Goal: Task Accomplishment & Management: Manage account settings

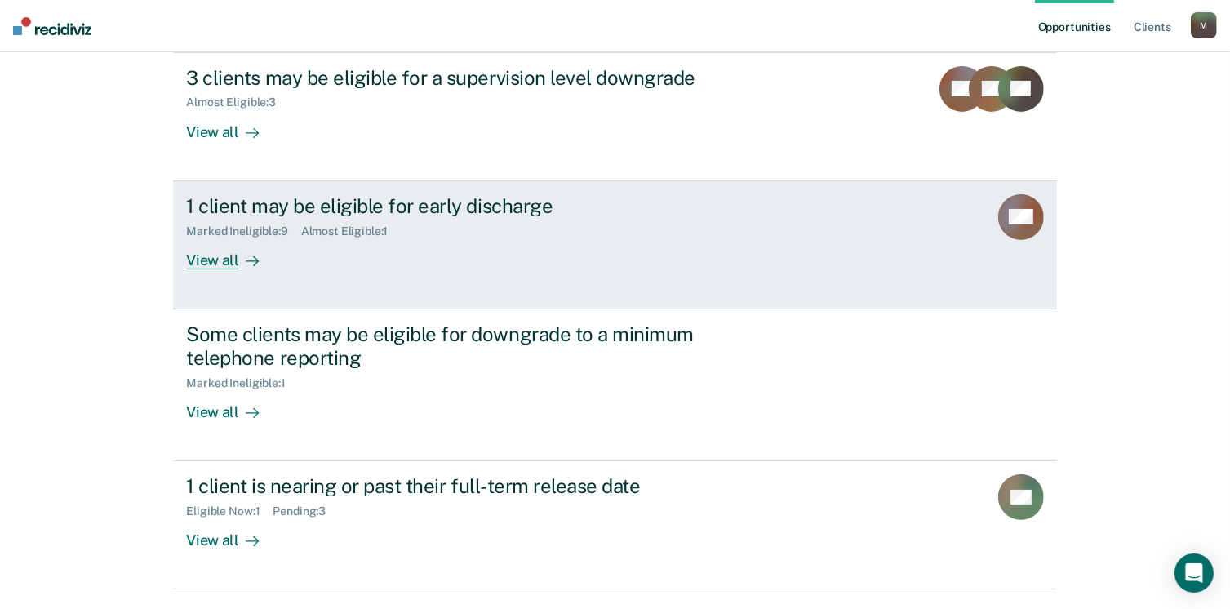
scroll to position [237, 0]
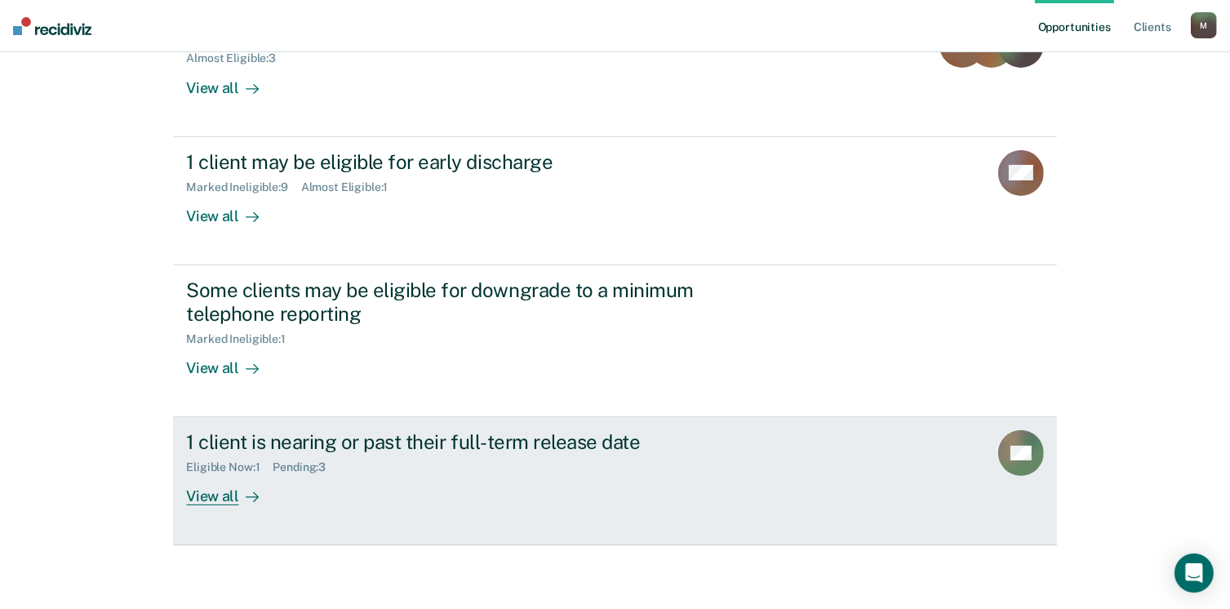
click at [202, 494] on div "View all" at bounding box center [231, 490] width 91 height 32
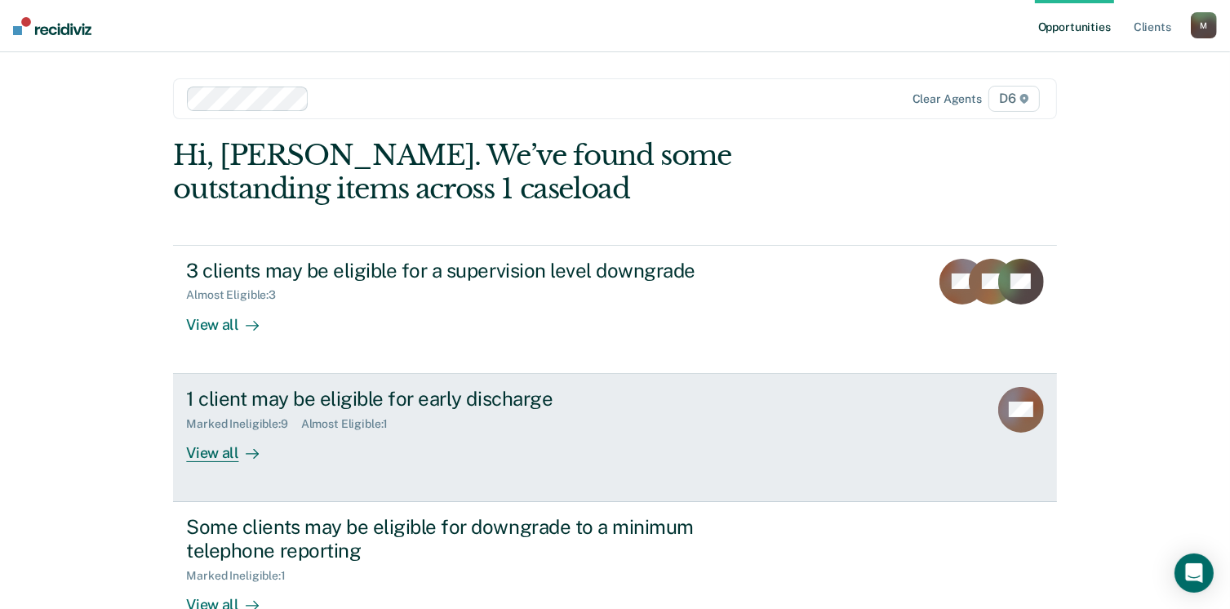
scroll to position [171, 0]
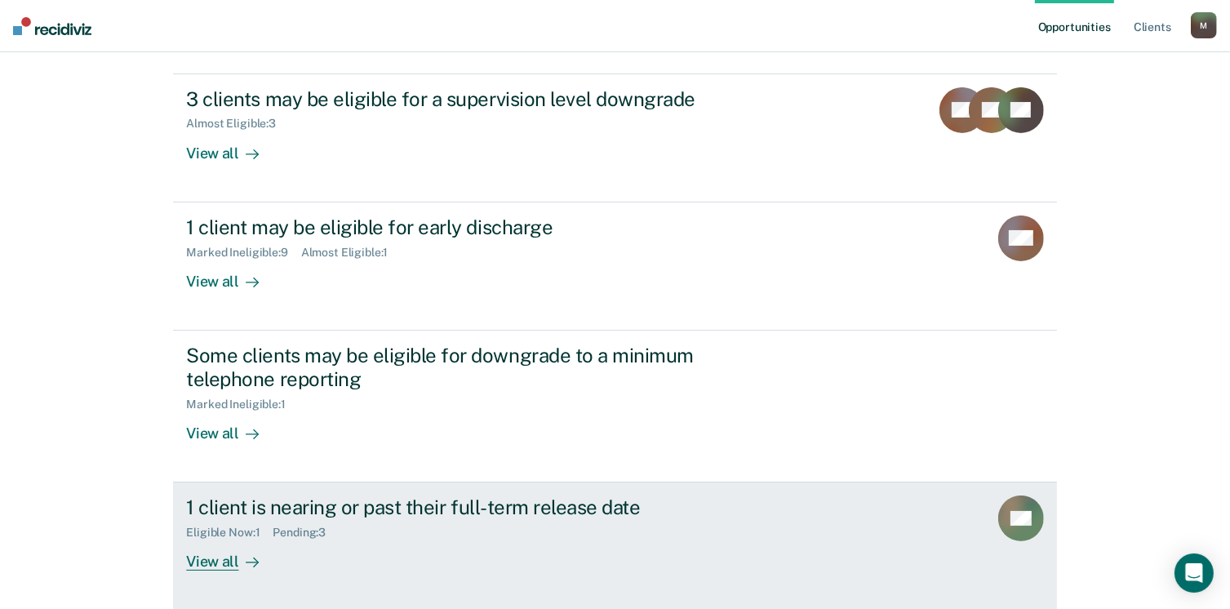
click at [205, 559] on div "View all" at bounding box center [231, 555] width 91 height 32
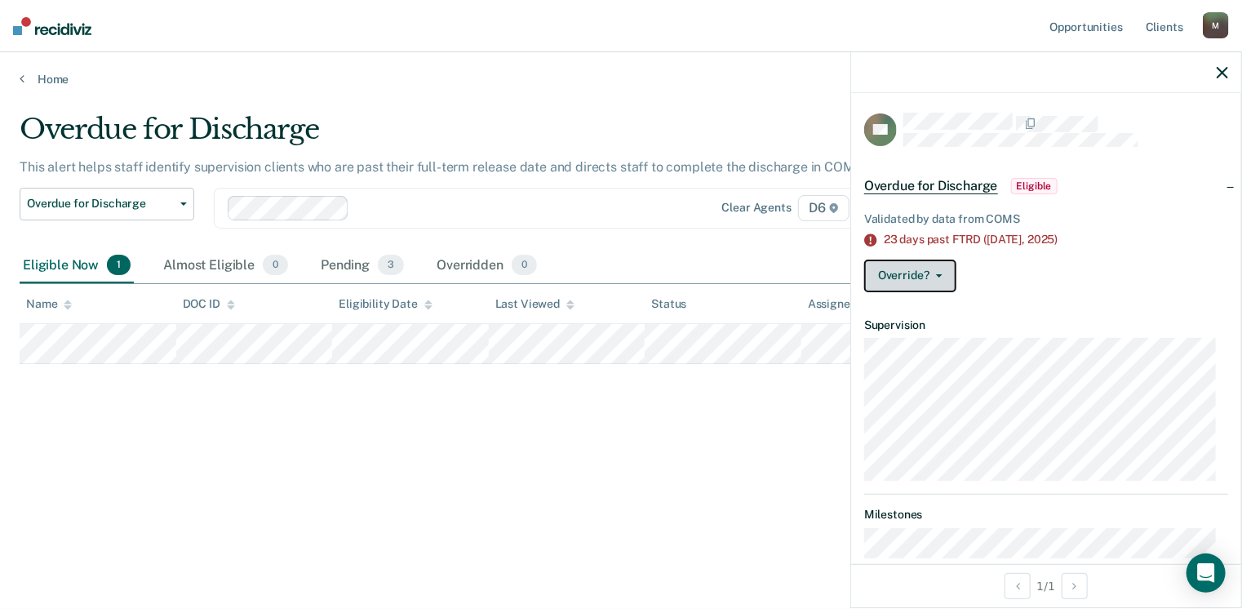
click at [938, 274] on icon "button" at bounding box center [939, 275] width 7 height 3
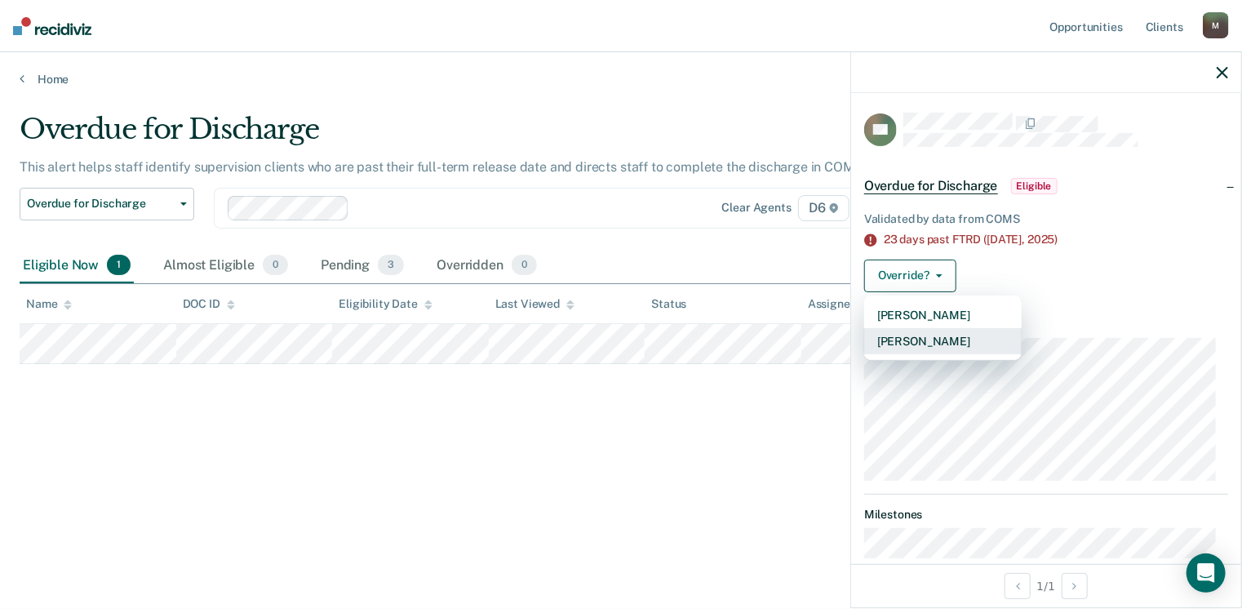
click at [962, 344] on button "[PERSON_NAME]" at bounding box center [942, 341] width 157 height 26
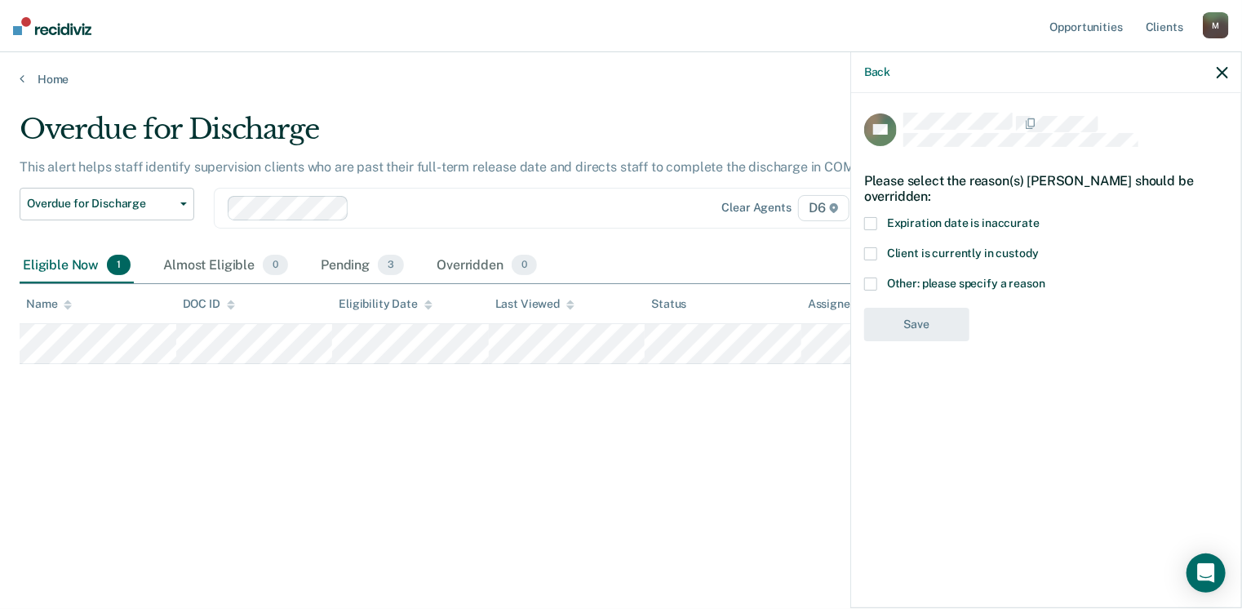
click at [866, 221] on span at bounding box center [870, 223] width 13 height 13
click at [1040, 217] on input "Expiration date is inaccurate" at bounding box center [1040, 217] width 0 height 0
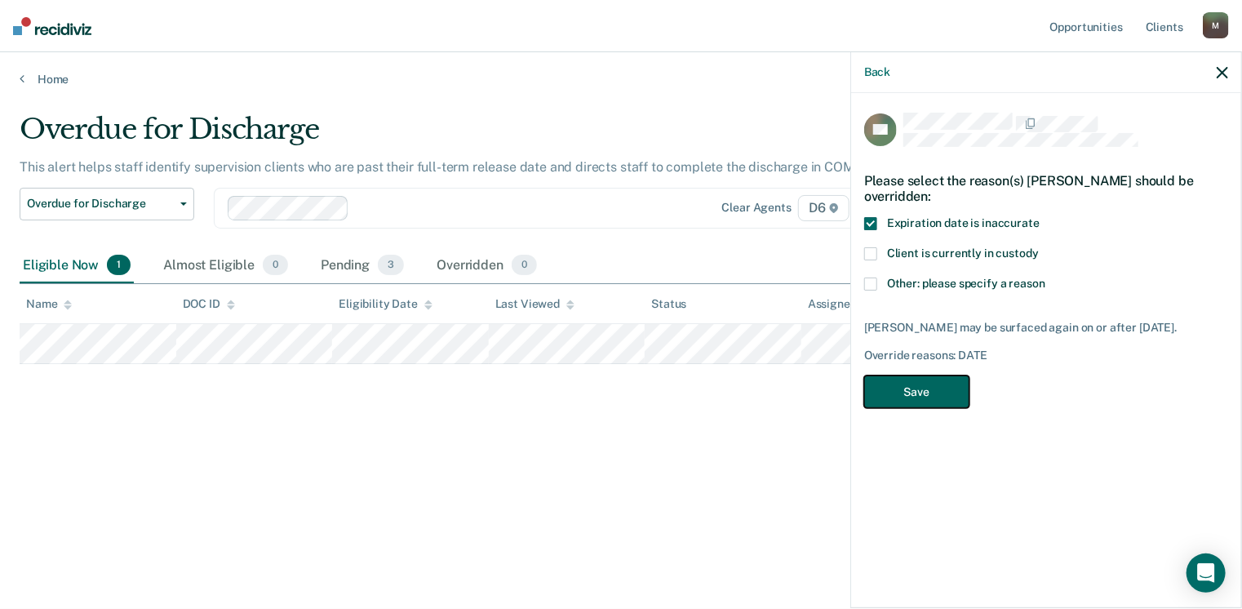
click at [920, 396] on button "Save" at bounding box center [916, 391] width 105 height 33
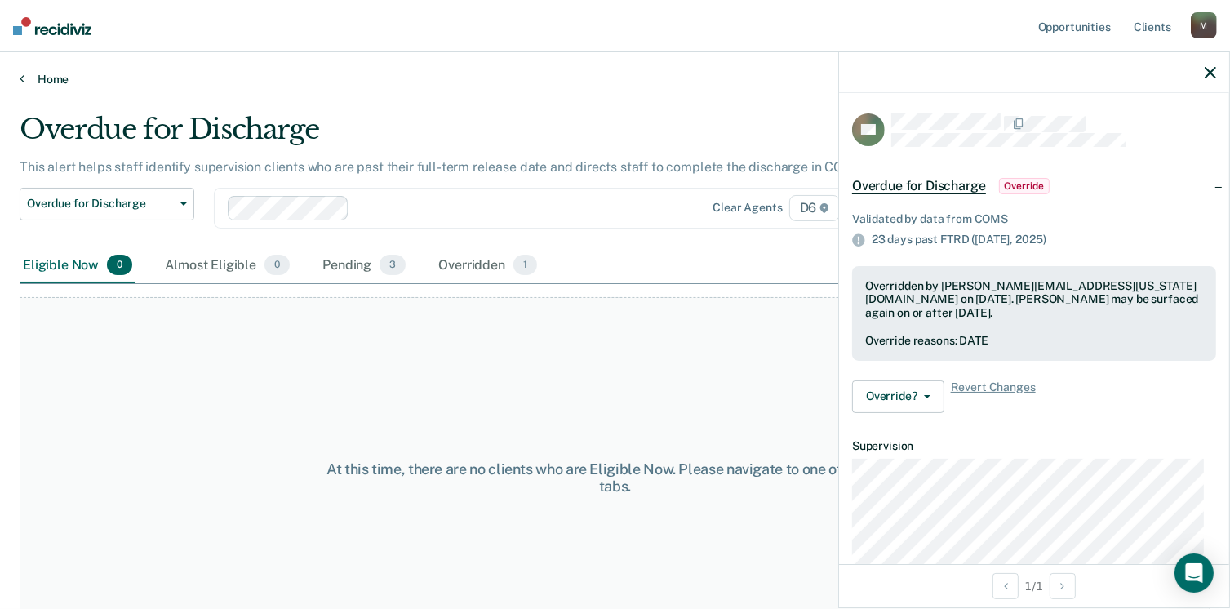
click at [46, 79] on link "Home" at bounding box center [615, 79] width 1190 height 15
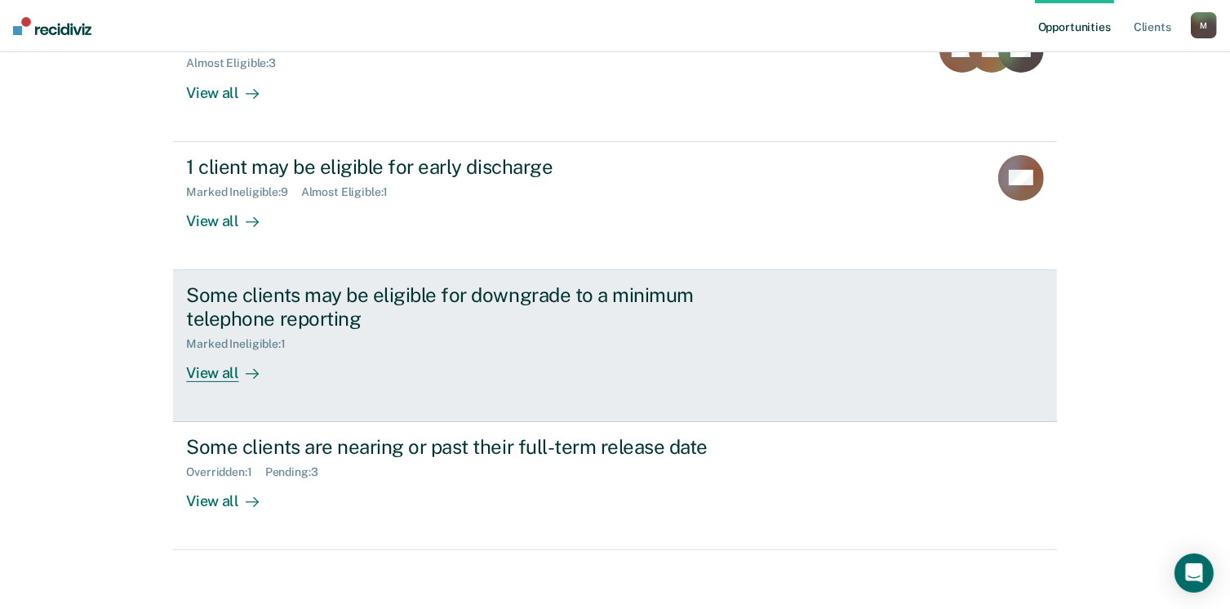
scroll to position [237, 0]
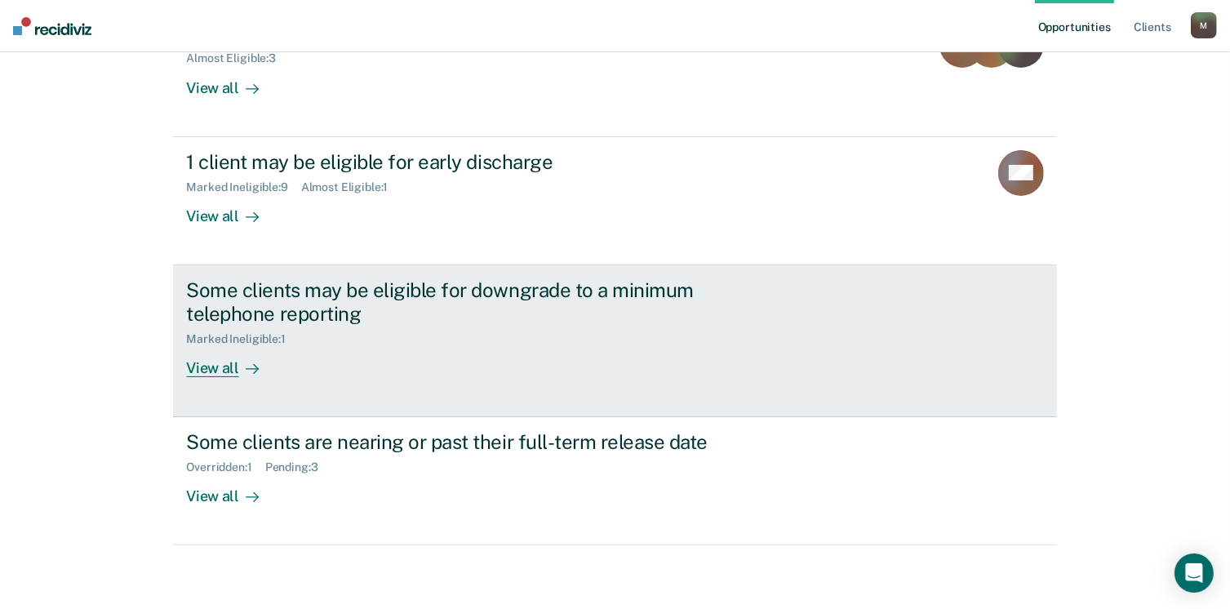
click at [194, 366] on div "View all" at bounding box center [231, 361] width 91 height 32
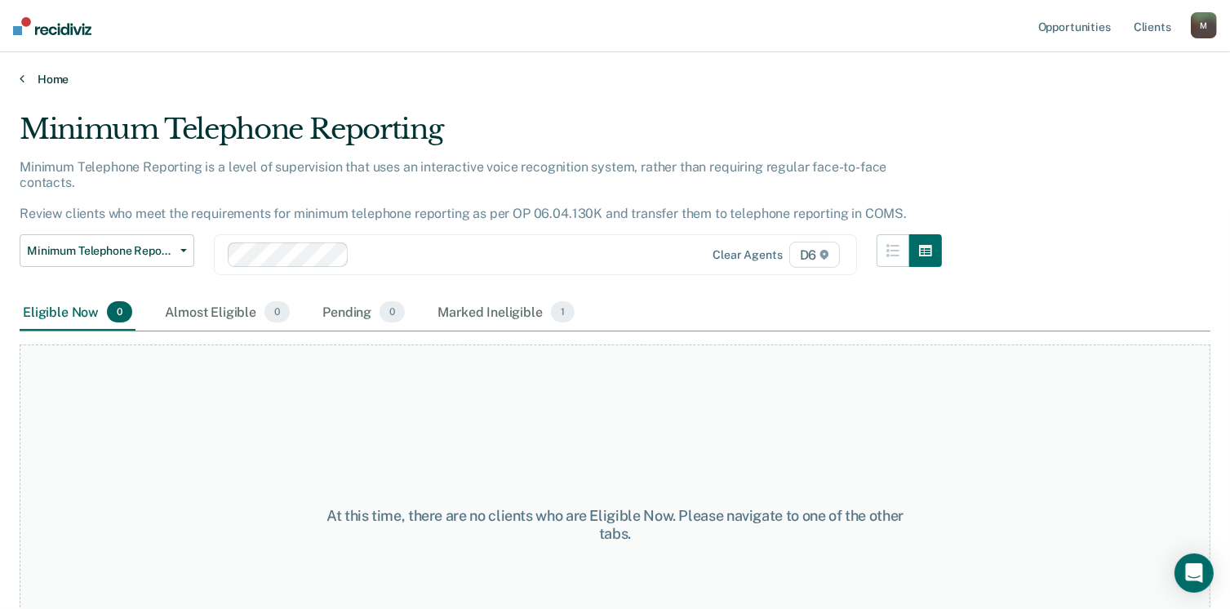
click at [29, 78] on link "Home" at bounding box center [615, 79] width 1190 height 15
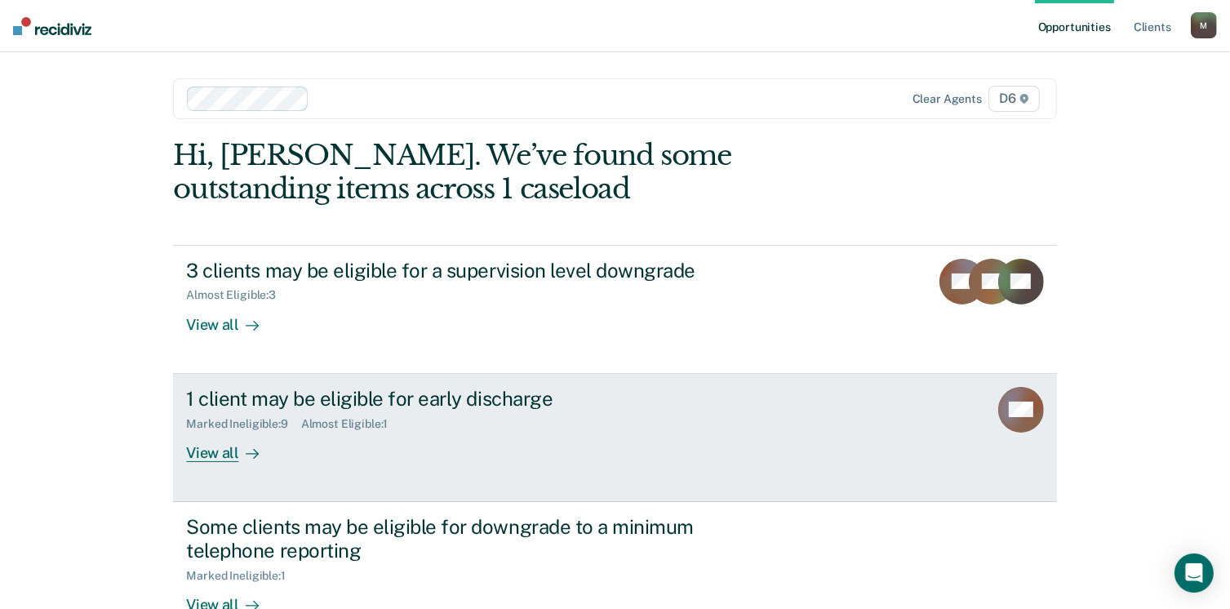
click at [364, 400] on div "1 client may be eligible for early discharge" at bounding box center [472, 399] width 573 height 24
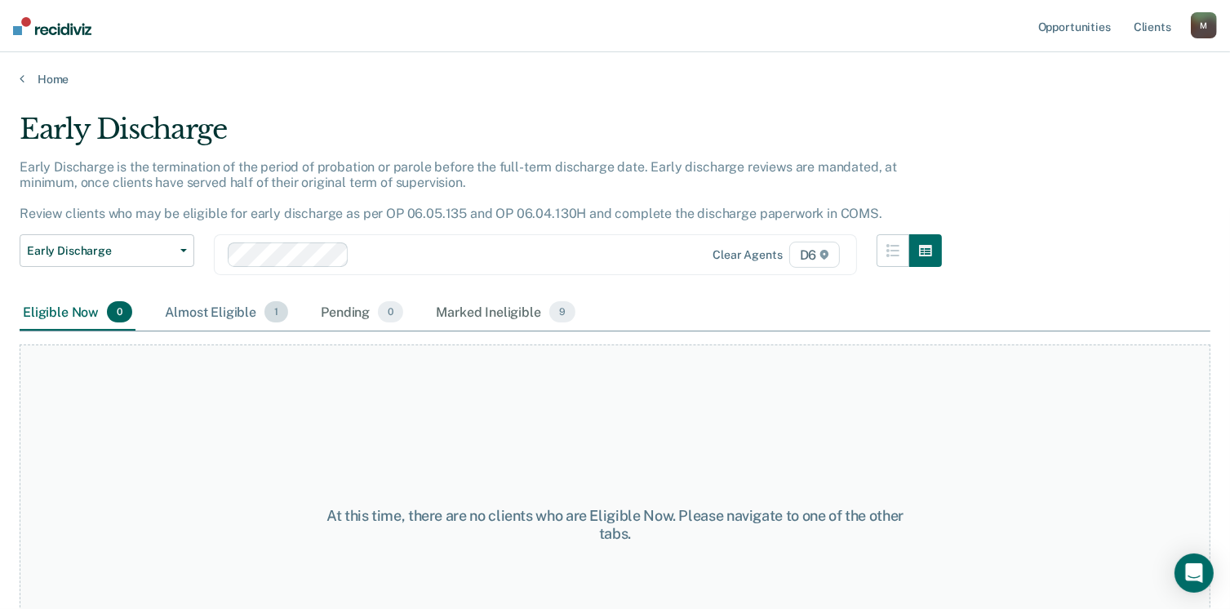
click at [211, 311] on div "Almost Eligible 1" at bounding box center [227, 313] width 130 height 36
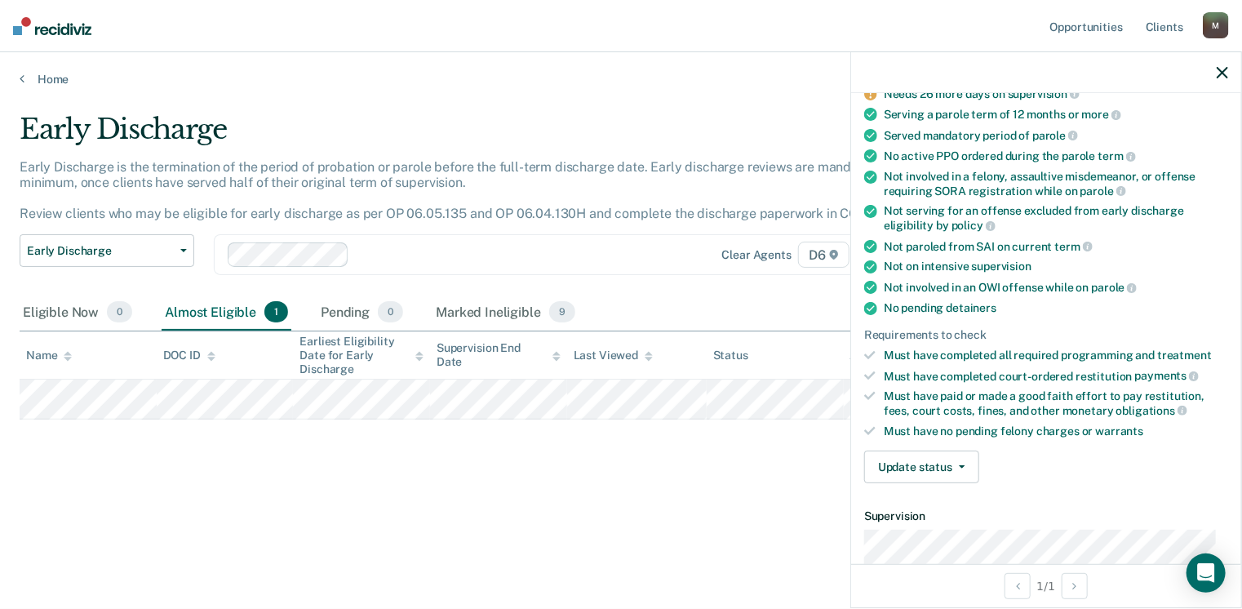
scroll to position [163, 0]
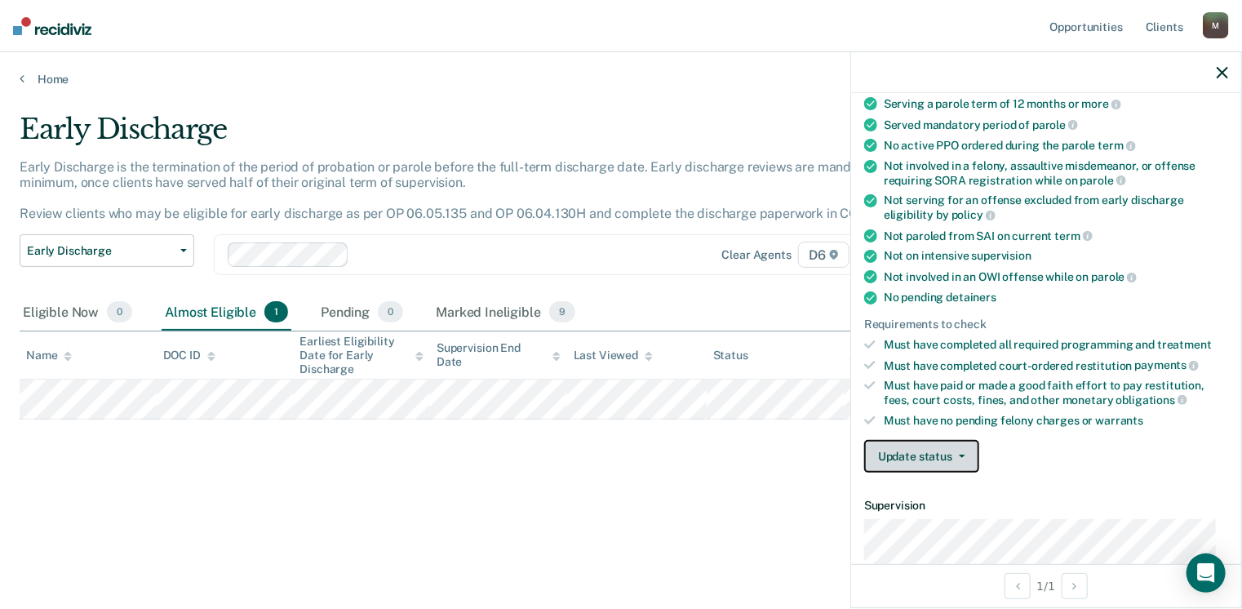
click at [962, 454] on icon "button" at bounding box center [962, 455] width 7 height 3
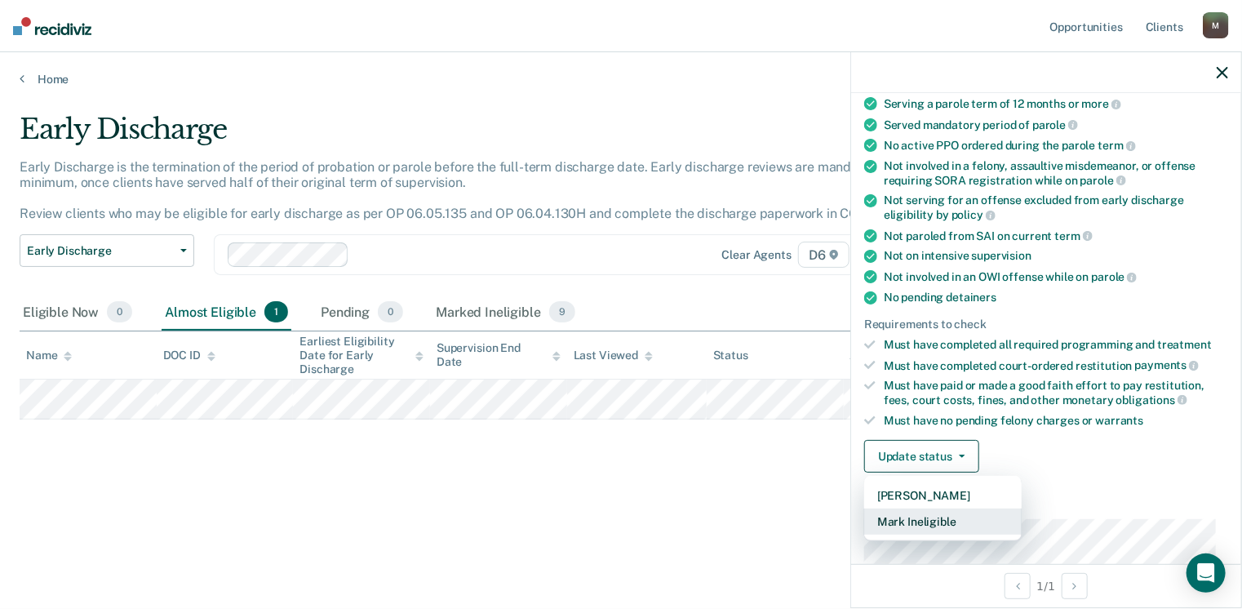
click at [916, 516] on button "Mark Ineligible" at bounding box center [942, 521] width 157 height 26
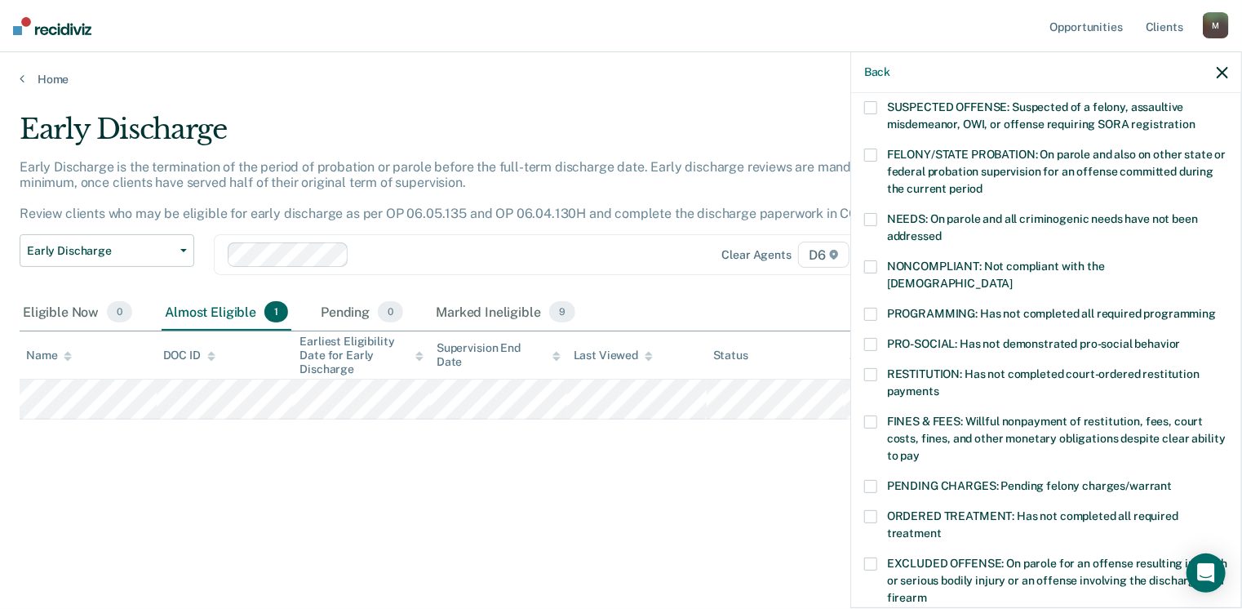
click at [877, 264] on label "NONCOMPLIANT: Not compliant with the [DEMOGRAPHIC_DATA]" at bounding box center [1046, 277] width 364 height 34
click at [1013, 277] on input "NONCOMPLIANT: Not compliant with the [DEMOGRAPHIC_DATA]" at bounding box center [1013, 277] width 0 height 0
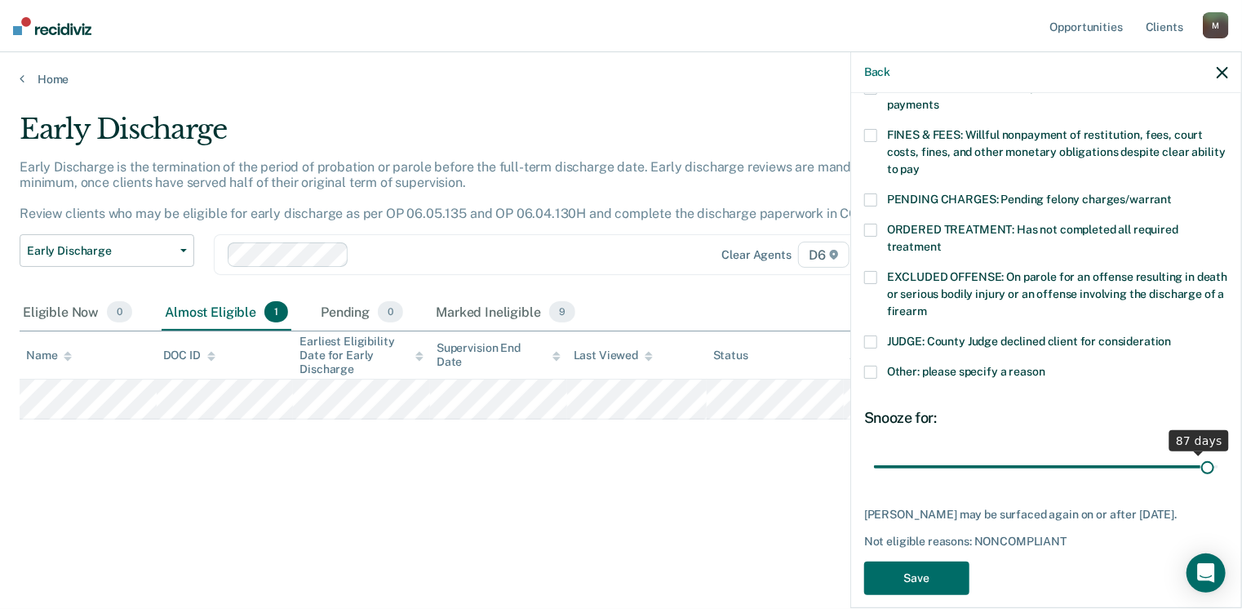
drag, startPoint x: 983, startPoint y: 448, endPoint x: 1195, endPoint y: 459, distance: 212.5
type input "89"
click at [1195, 459] on input "range" at bounding box center [1046, 467] width 344 height 29
click at [915, 561] on button "Save" at bounding box center [916, 577] width 105 height 33
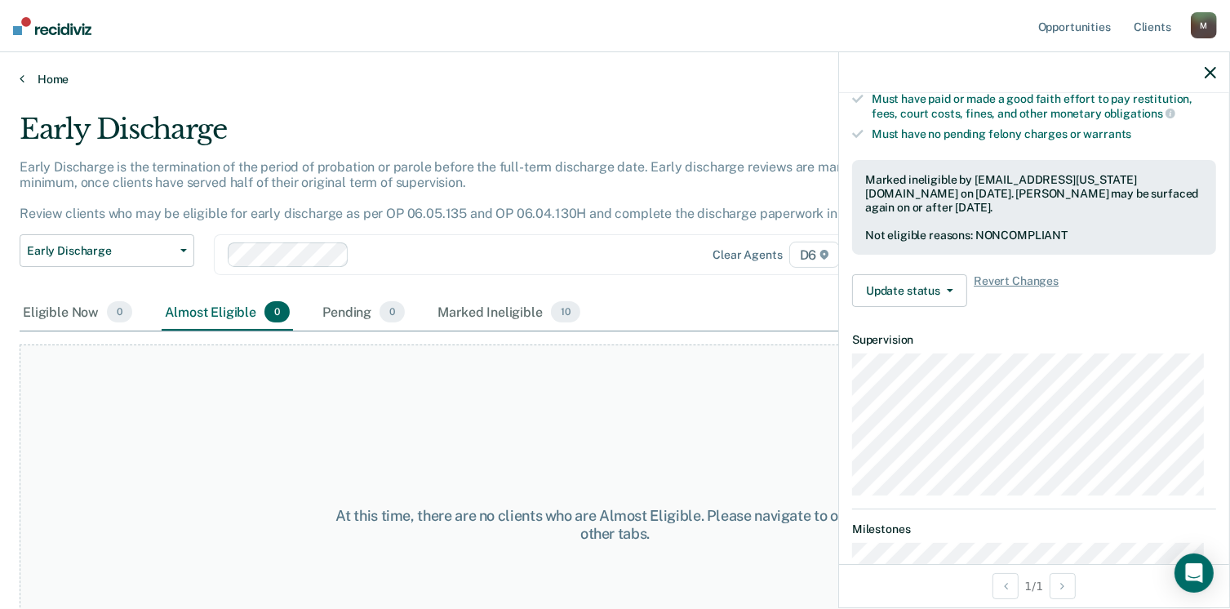
click at [56, 75] on link "Home" at bounding box center [615, 79] width 1190 height 15
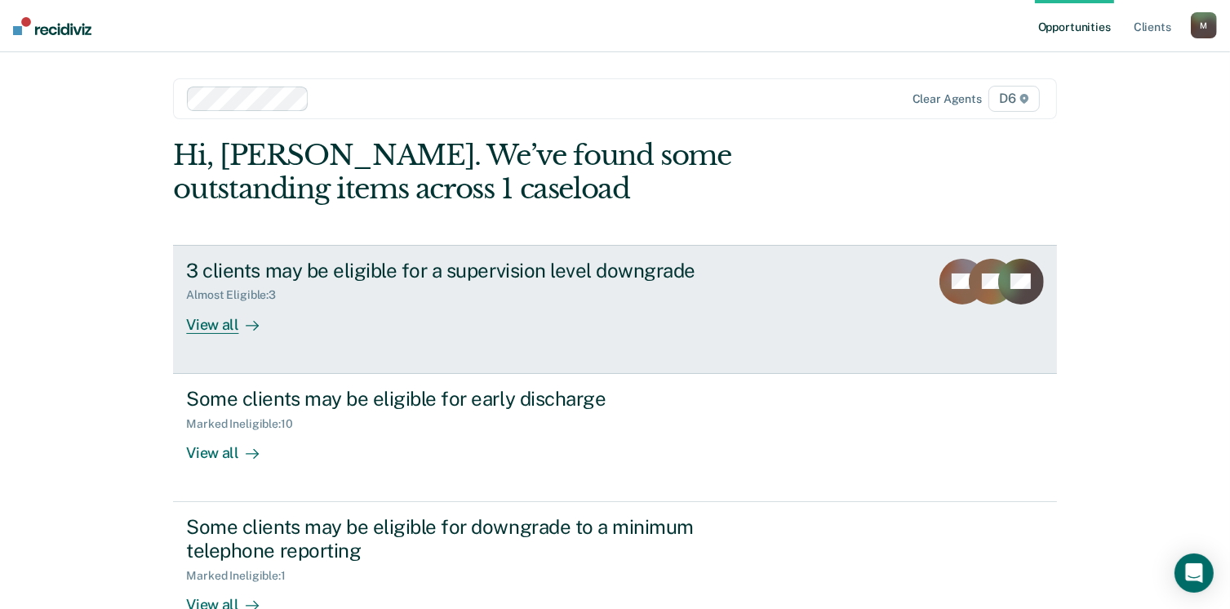
click at [345, 269] on div "3 clients may be eligible for a supervision level downgrade" at bounding box center [472, 271] width 573 height 24
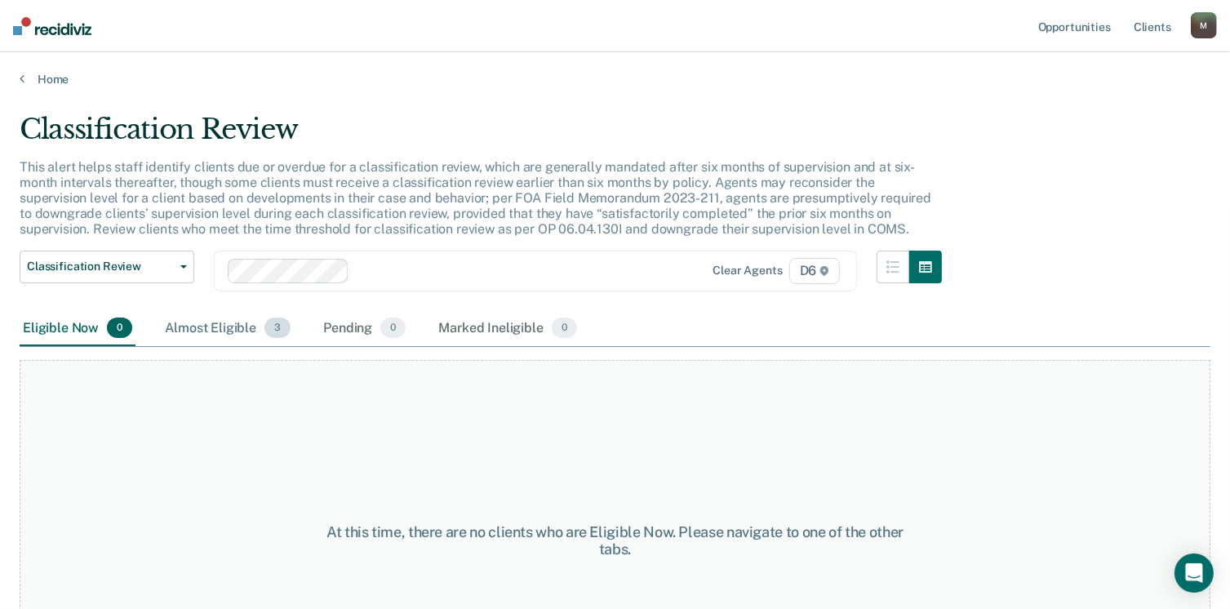
click at [272, 323] on span "3" at bounding box center [277, 327] width 26 height 21
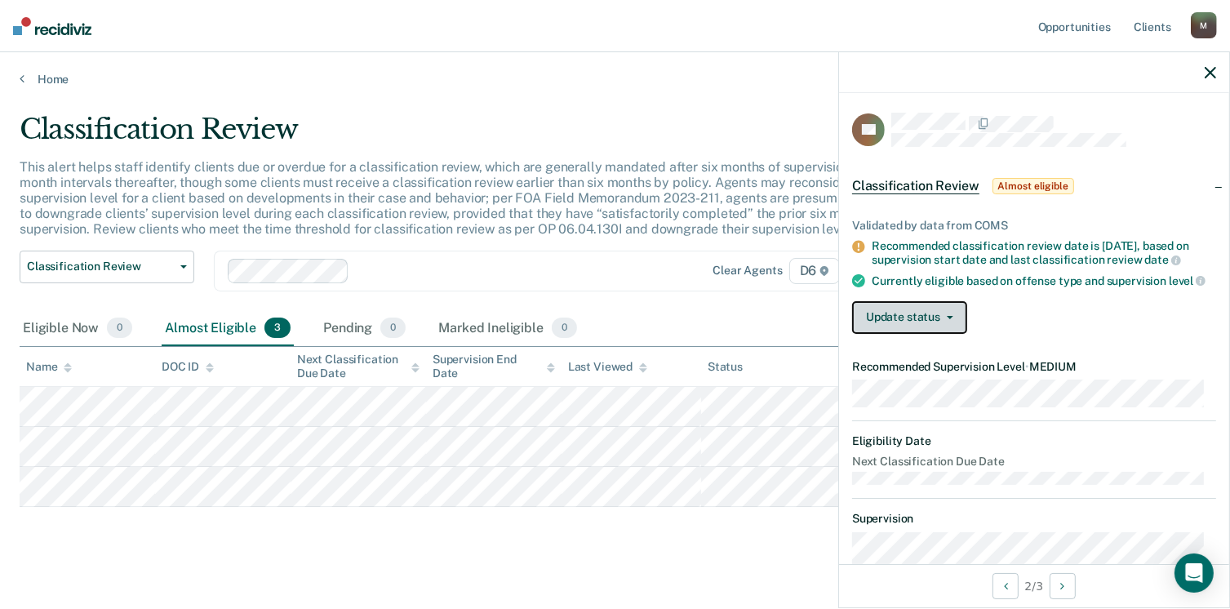
click at [943, 319] on span "button" at bounding box center [946, 317] width 13 height 3
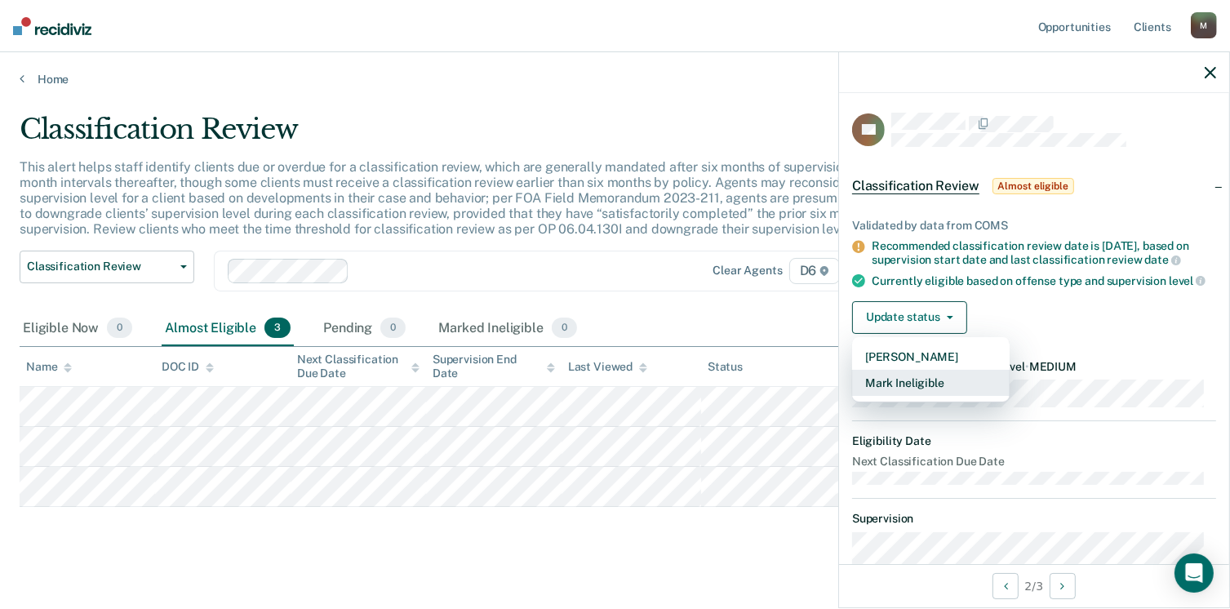
click at [898, 394] on button "Mark Ineligible" at bounding box center [930, 383] width 157 height 26
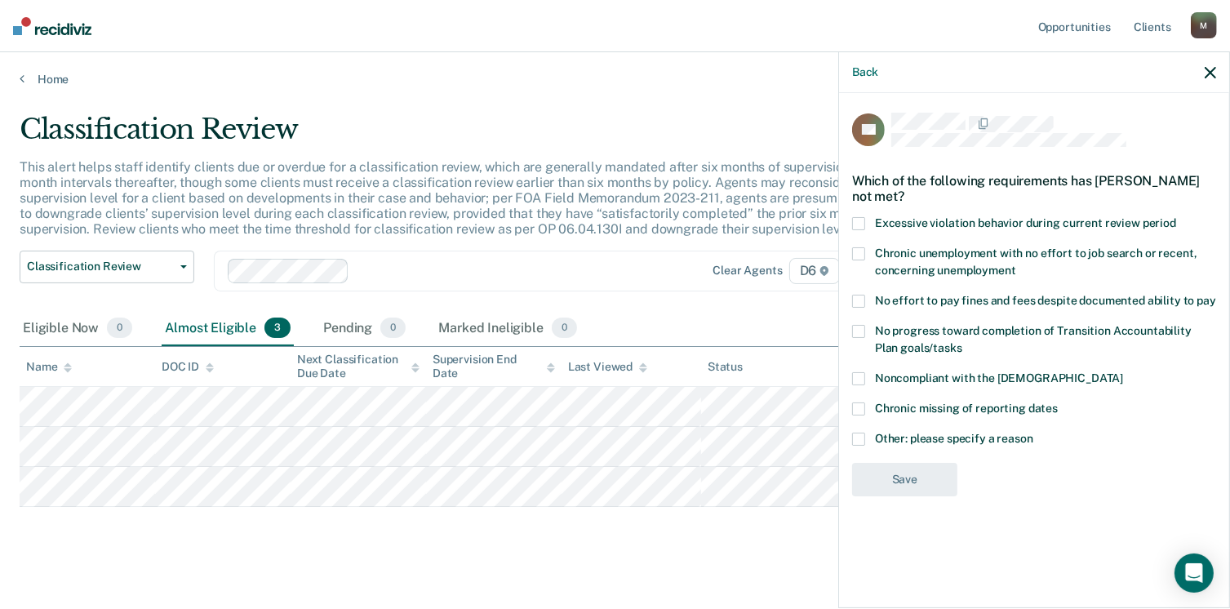
click at [862, 375] on span at bounding box center [858, 378] width 13 height 13
click at [1123, 372] on input "Noncompliant with the [DEMOGRAPHIC_DATA]" at bounding box center [1123, 372] width 0 height 0
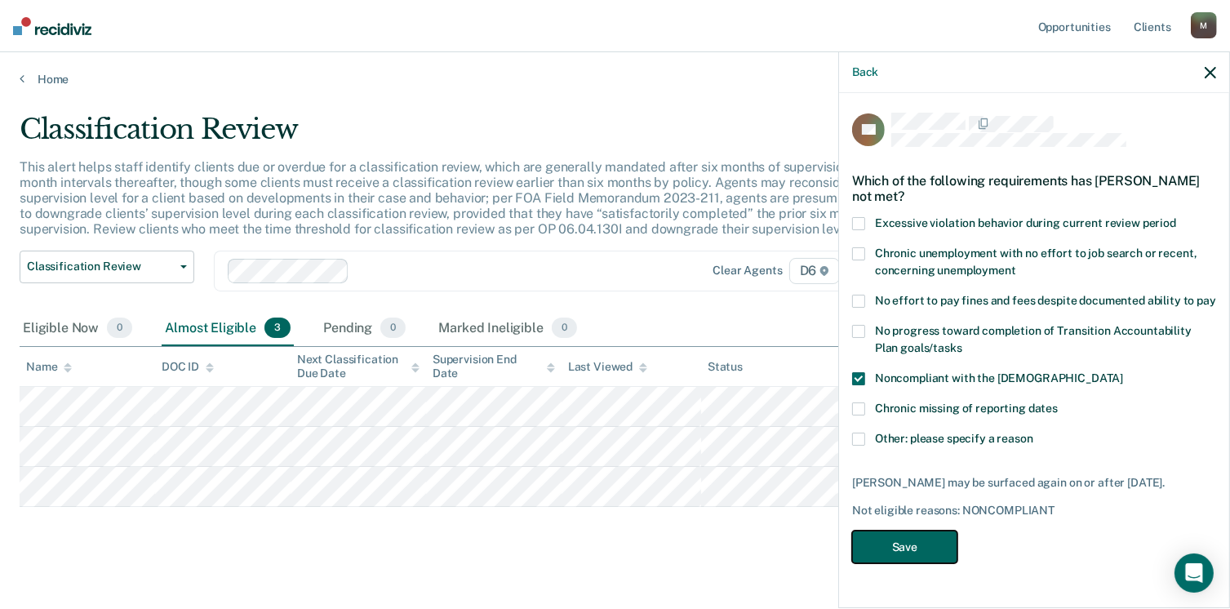
click at [935, 551] on button "Save" at bounding box center [904, 546] width 105 height 33
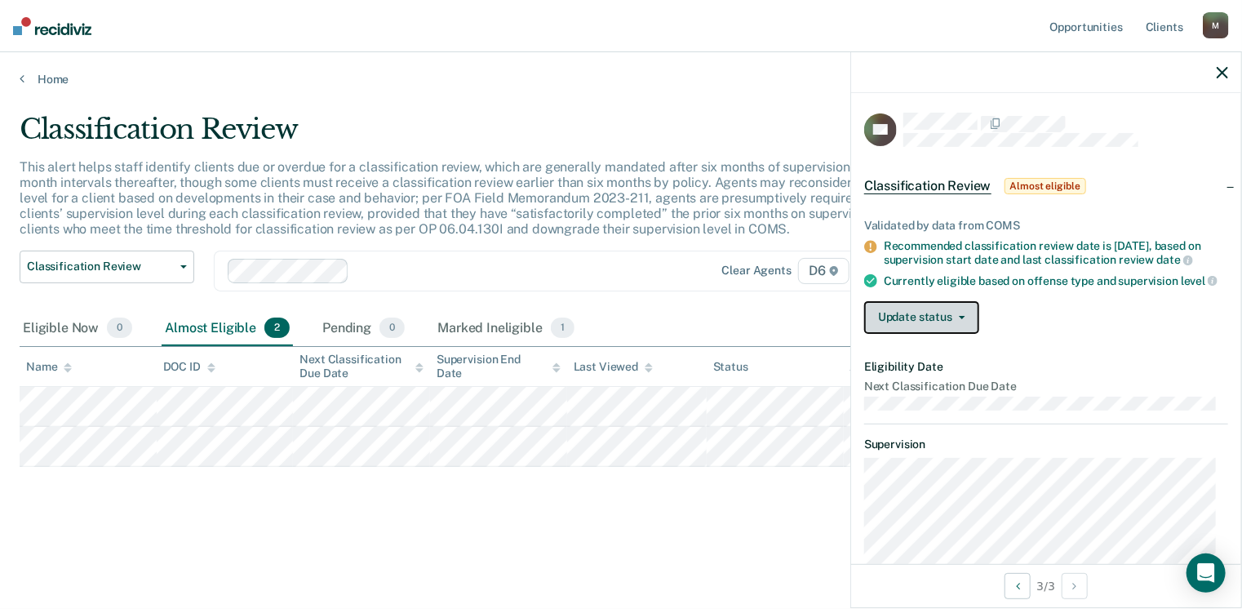
click at [963, 323] on button "Update status" at bounding box center [921, 317] width 115 height 33
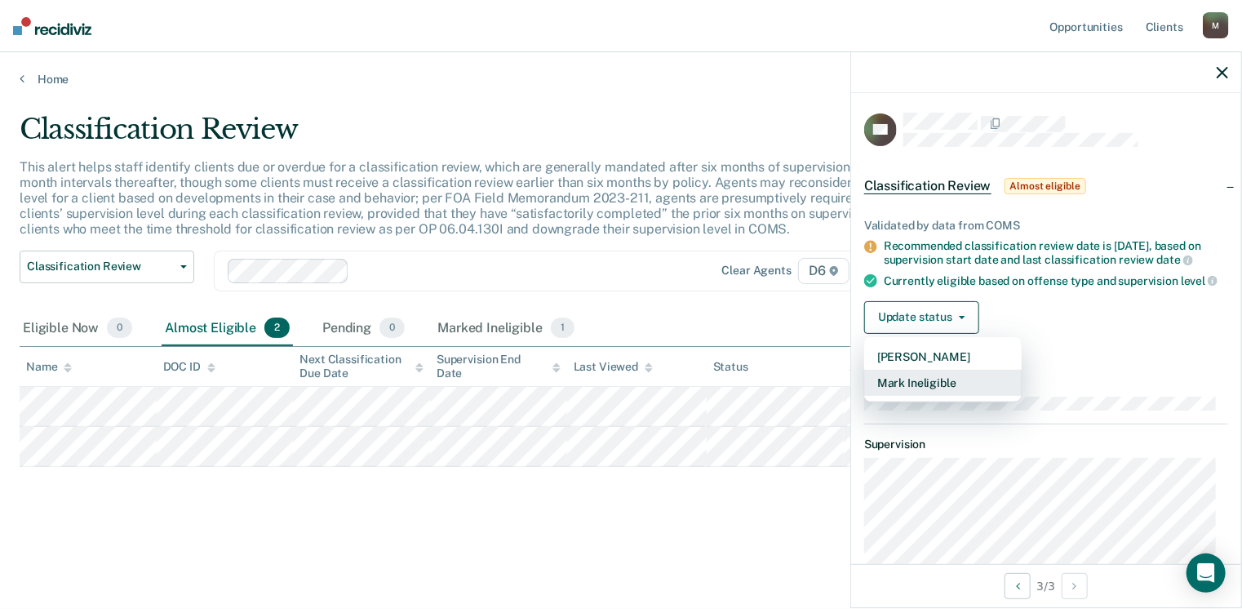
click at [920, 396] on button "Mark Ineligible" at bounding box center [942, 383] width 157 height 26
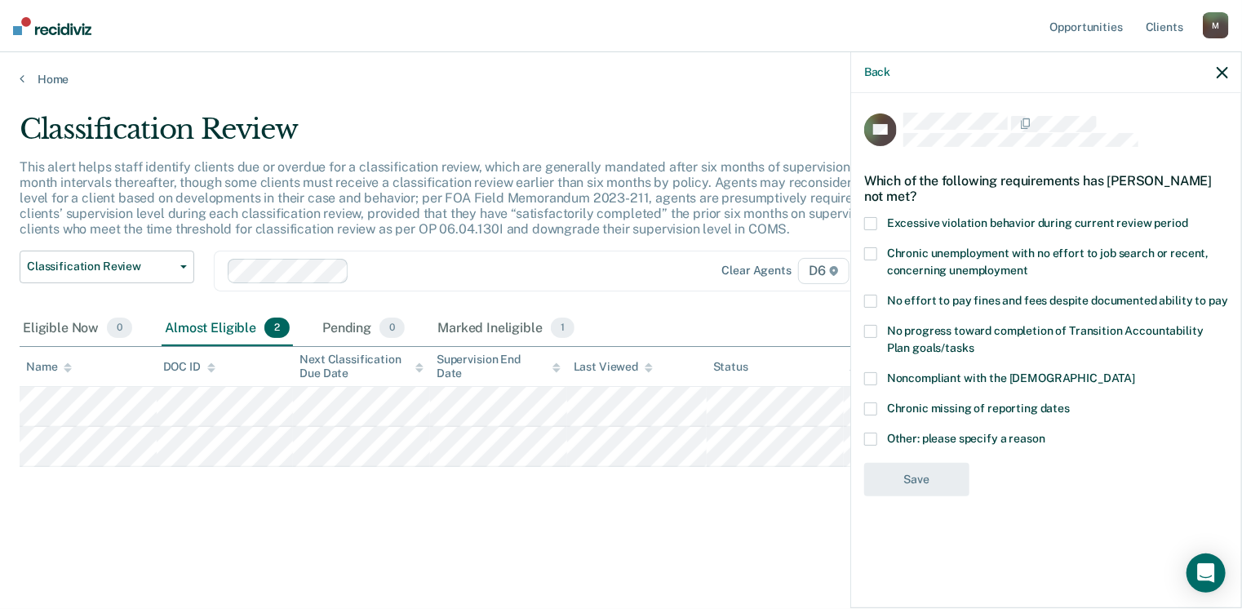
click at [868, 433] on span at bounding box center [870, 438] width 13 height 13
click at [1045, 432] on input "Other: please specify a reason" at bounding box center [1045, 432] width 0 height 0
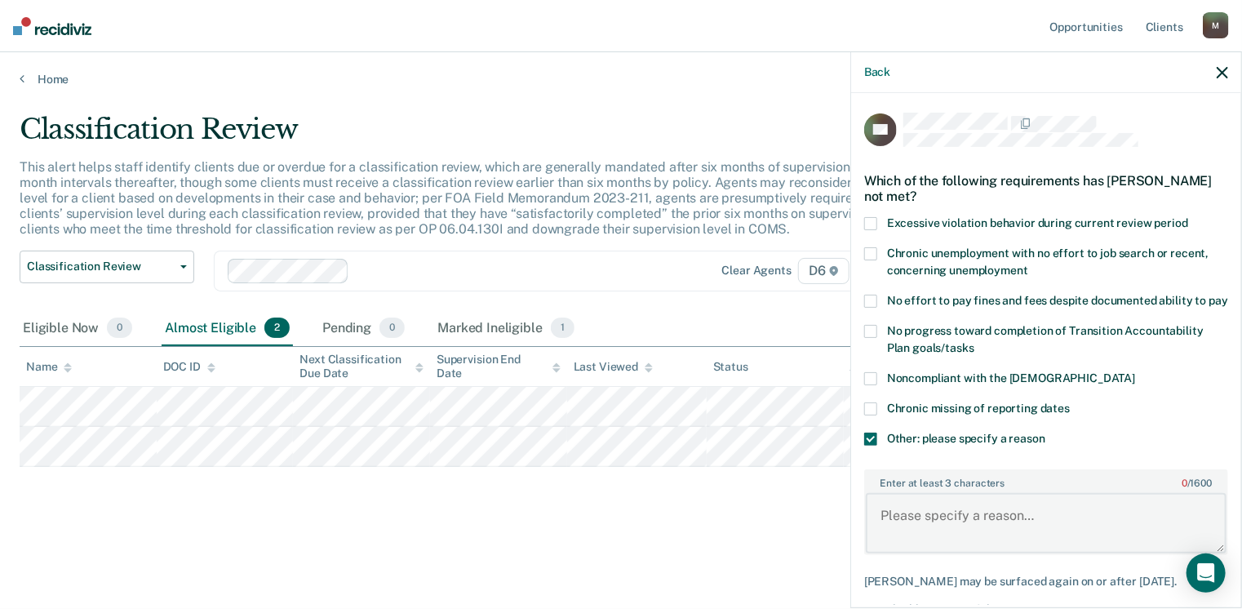
click at [946, 529] on textarea "Enter at least 3 characters 0 / 1600" at bounding box center [1046, 523] width 361 height 60
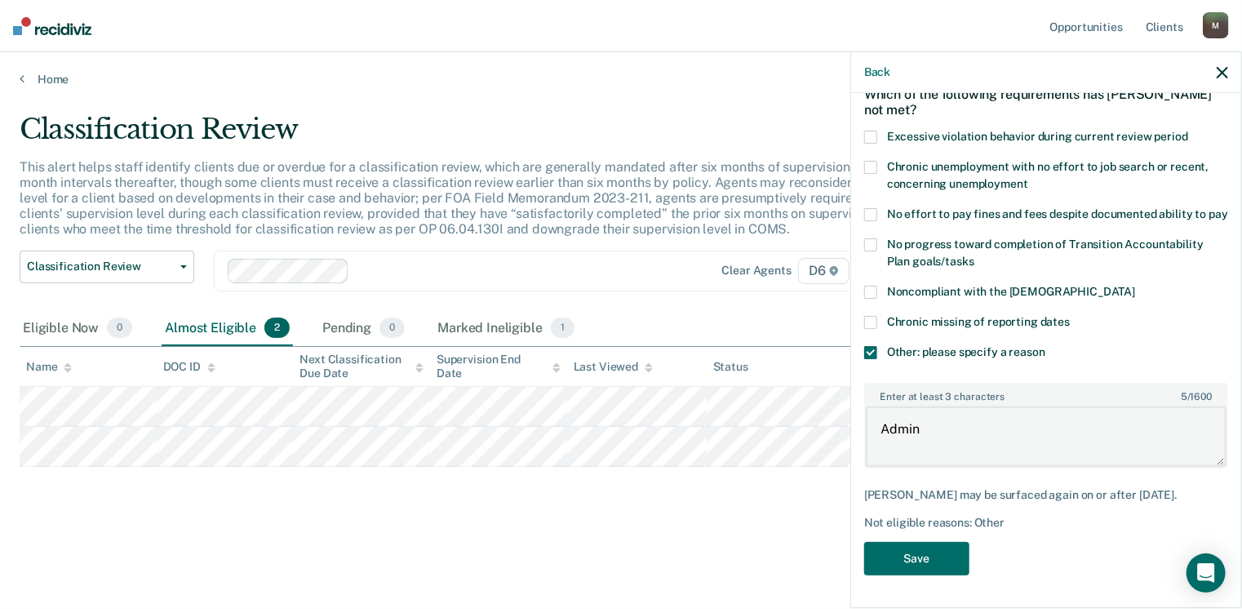
scroll to position [100, 0]
type textarea "Admin"
click at [934, 561] on button "Save" at bounding box center [916, 558] width 105 height 33
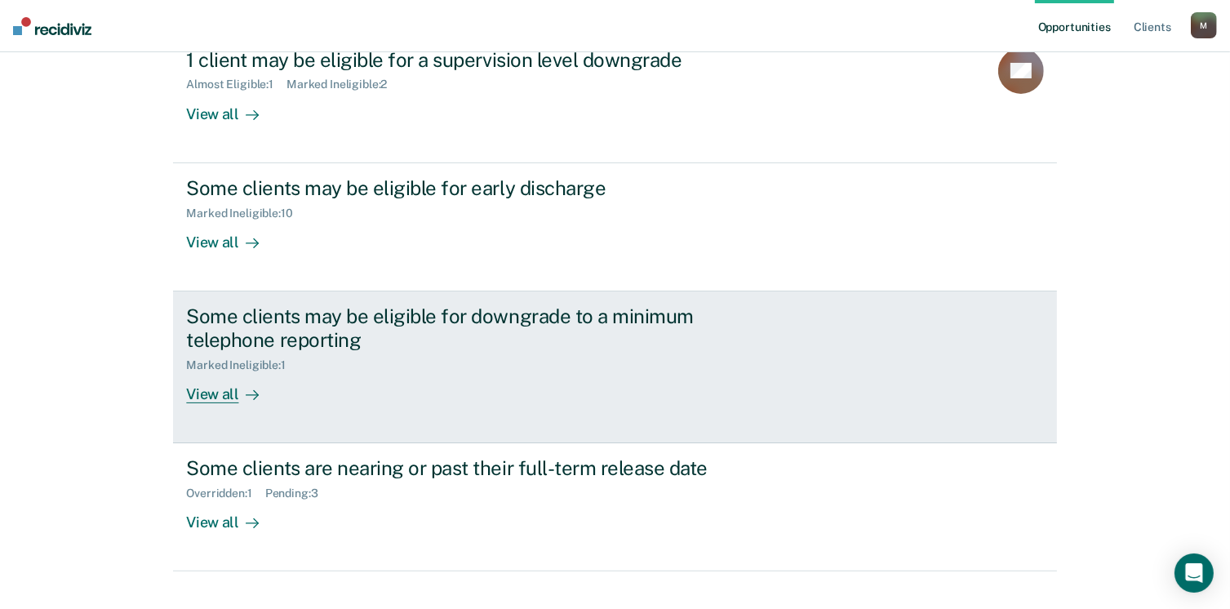
scroll to position [237, 0]
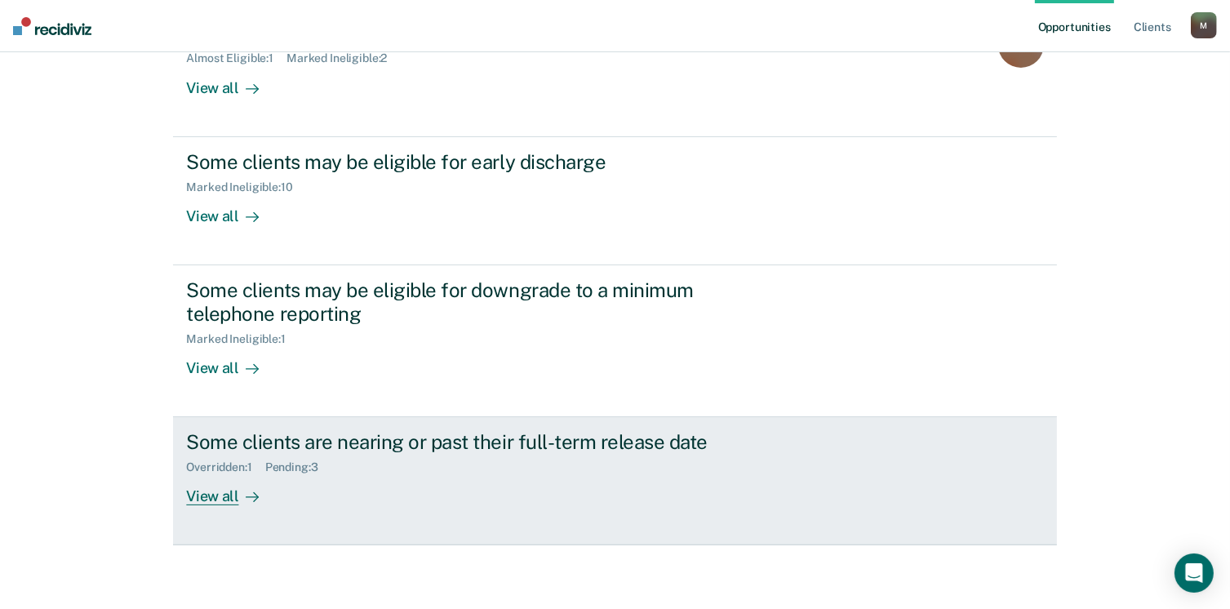
click at [212, 497] on div "View all" at bounding box center [231, 490] width 91 height 32
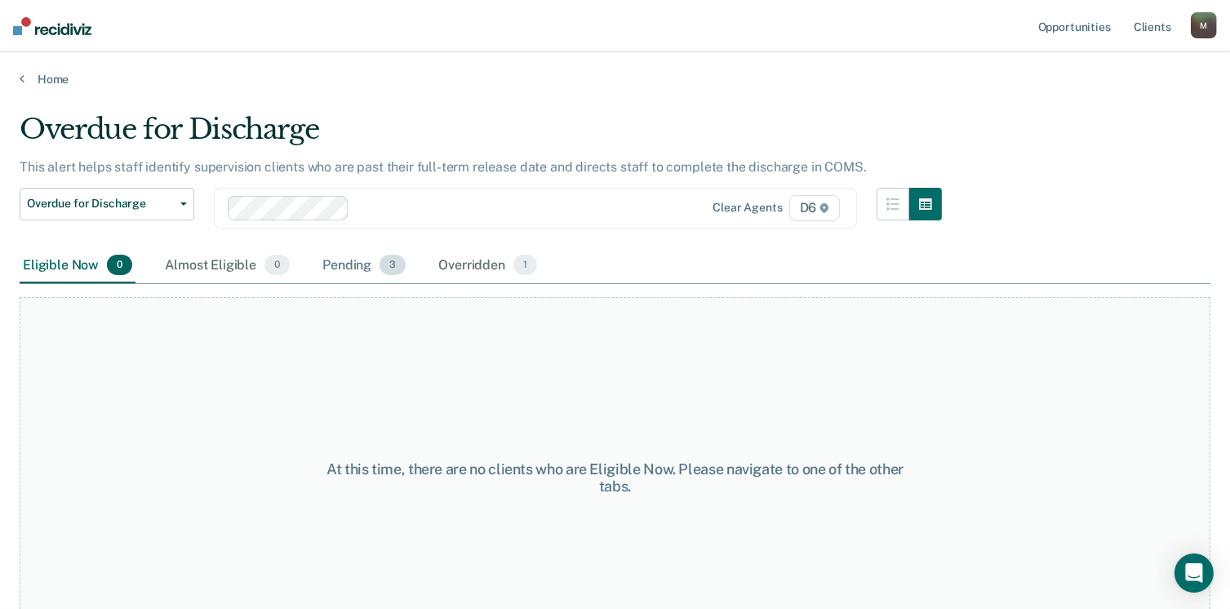
click at [392, 266] on span "3" at bounding box center [392, 265] width 26 height 21
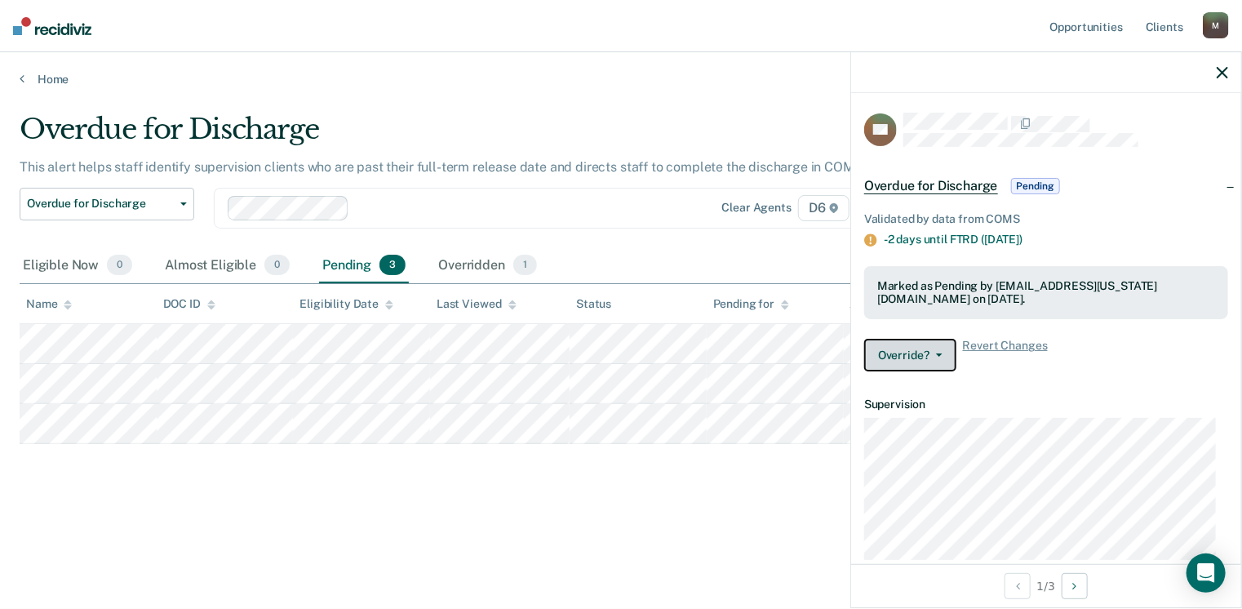
click at [938, 353] on icon "button" at bounding box center [939, 354] width 7 height 3
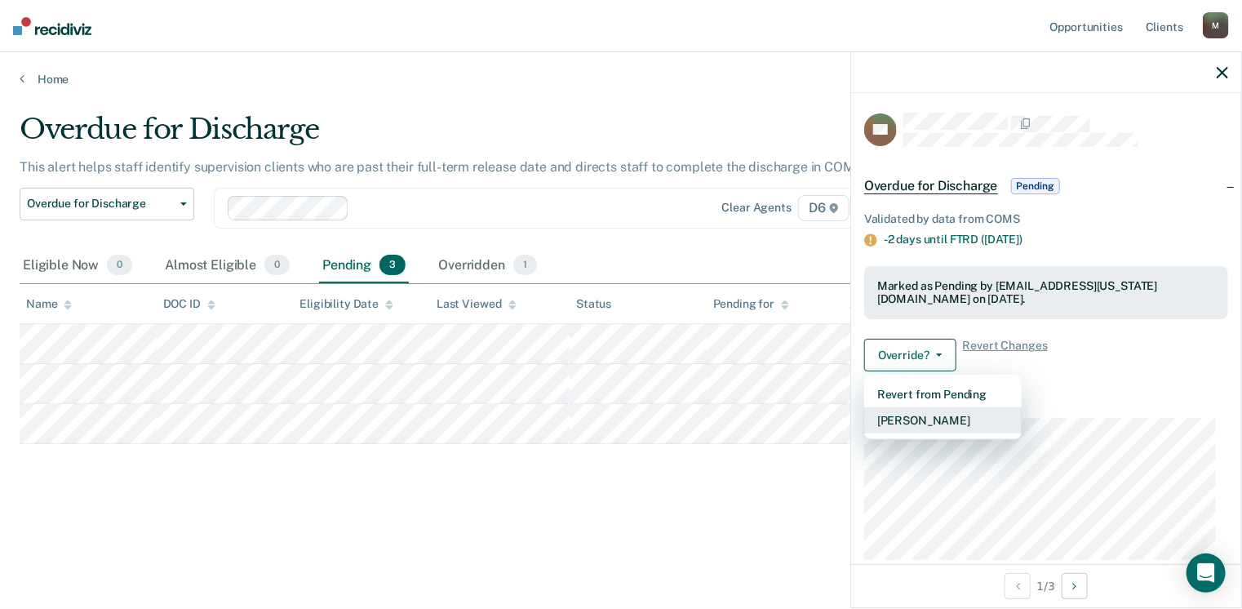
click at [930, 415] on button "[PERSON_NAME]" at bounding box center [942, 420] width 157 height 26
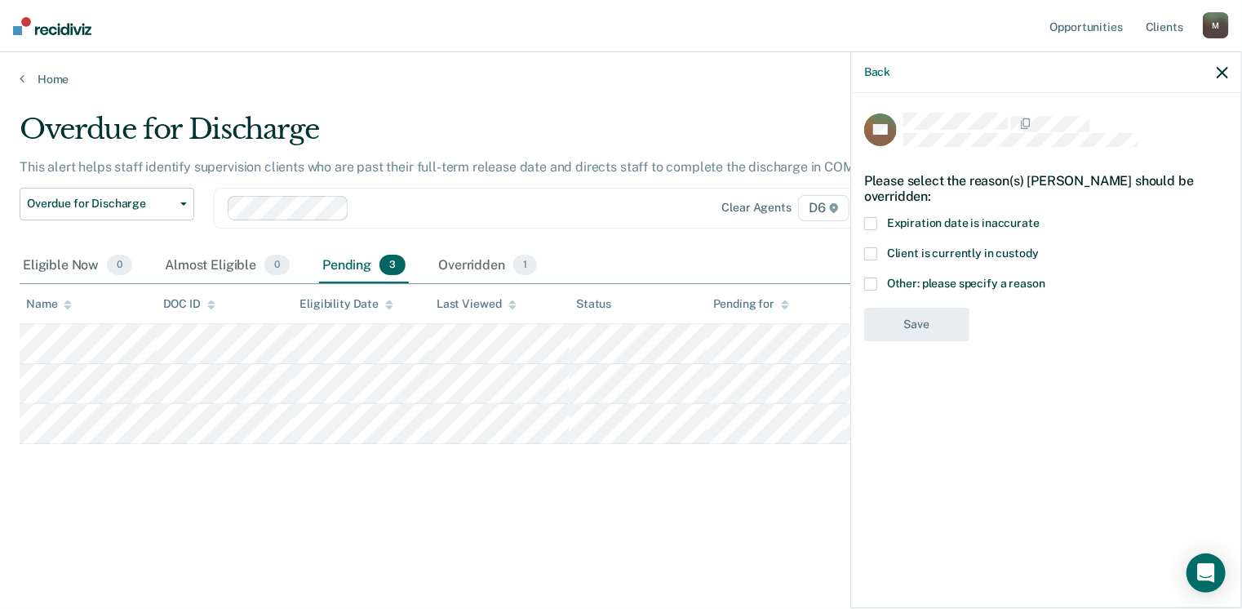
click at [876, 280] on span at bounding box center [870, 283] width 13 height 13
click at [1045, 277] on input "Other: please specify a reason" at bounding box center [1045, 277] width 0 height 0
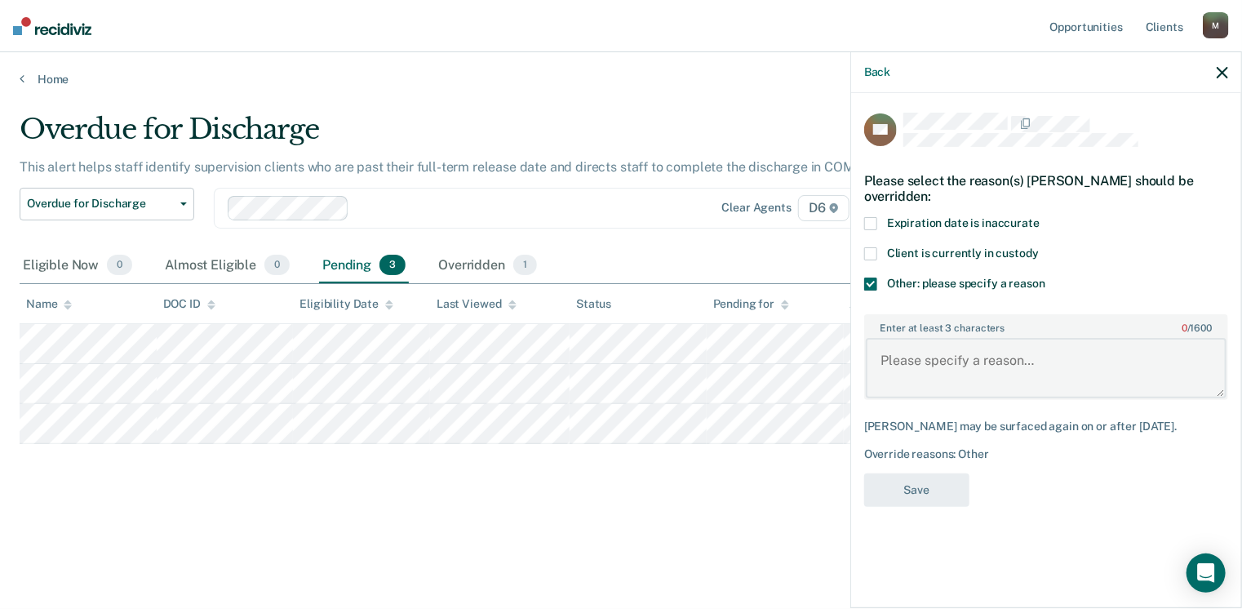
click at [947, 361] on textarea "Enter at least 3 characters 0 / 1600" at bounding box center [1046, 368] width 361 height 60
type textarea "discharged"
click at [944, 487] on button "Save" at bounding box center [916, 489] width 105 height 33
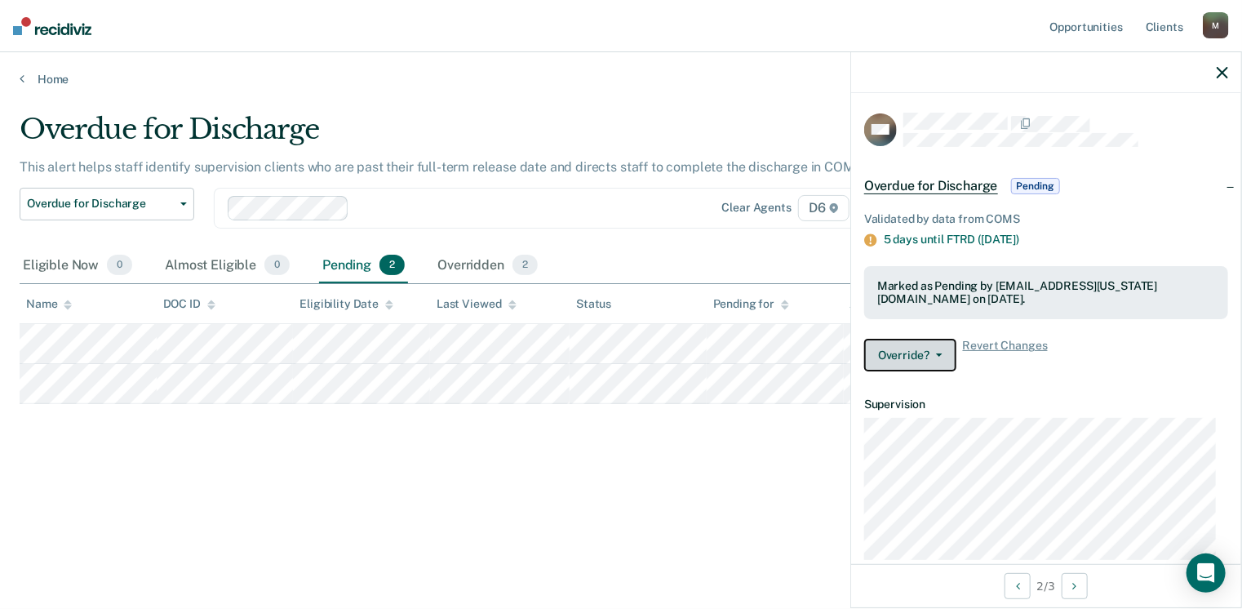
click at [940, 353] on icon "button" at bounding box center [939, 354] width 7 height 3
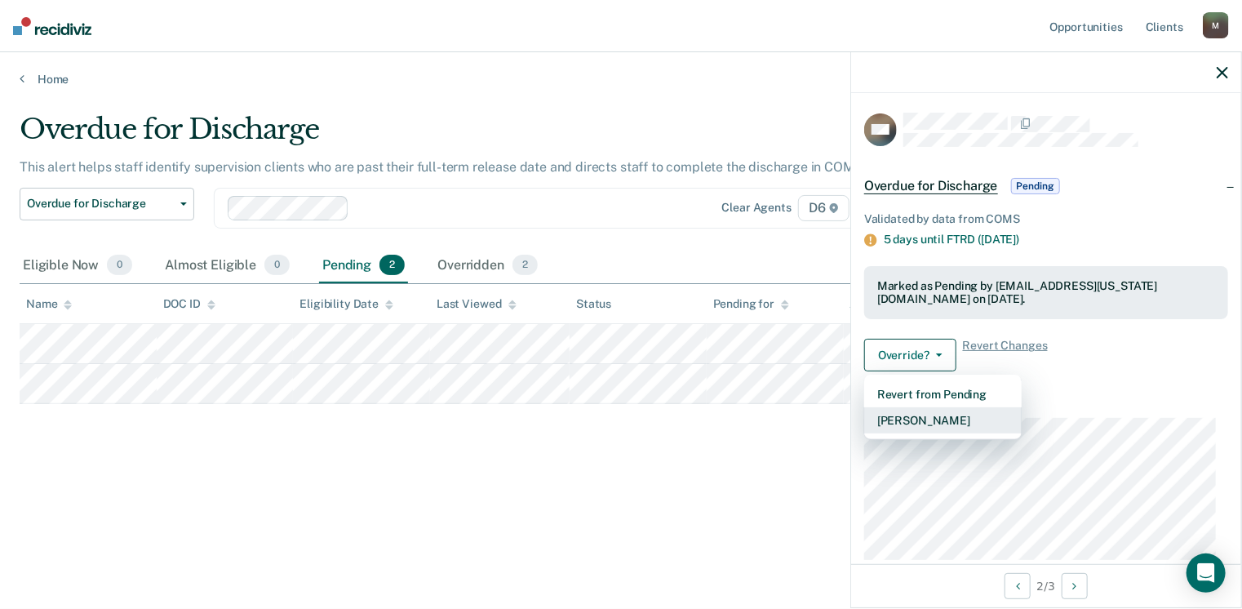
click at [923, 419] on button "[PERSON_NAME]" at bounding box center [942, 420] width 157 height 26
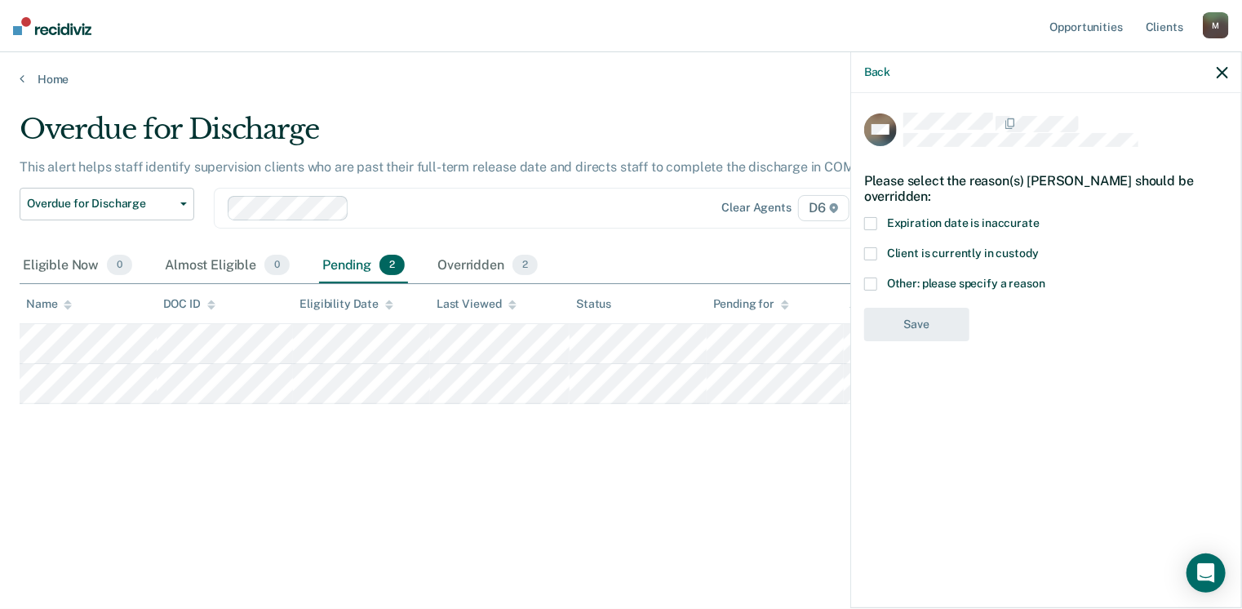
click at [877, 278] on label "Other: please specify a reason" at bounding box center [1046, 285] width 364 height 17
click at [1045, 277] on input "Other: please specify a reason" at bounding box center [1045, 277] width 0 height 0
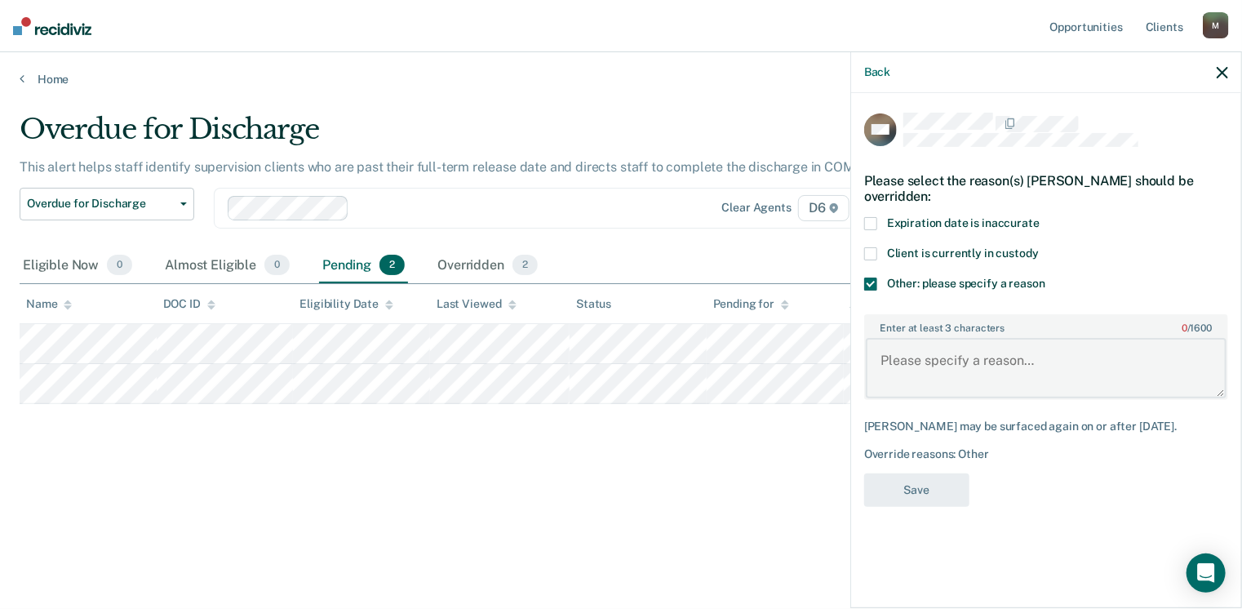
click at [930, 364] on textarea "Enter at least 3 characters 0 / 1600" at bounding box center [1046, 368] width 361 height 60
type textarea "discharging on 9-18-25"
click at [924, 490] on button "Save" at bounding box center [916, 489] width 105 height 33
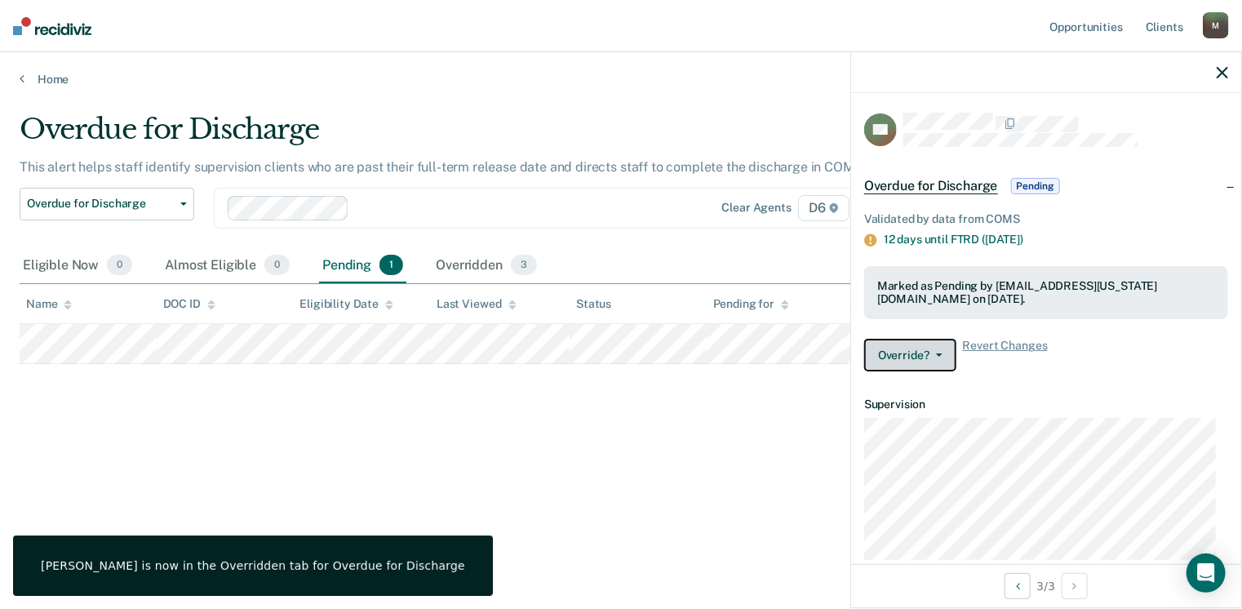
click at [937, 350] on button "Override?" at bounding box center [910, 355] width 92 height 33
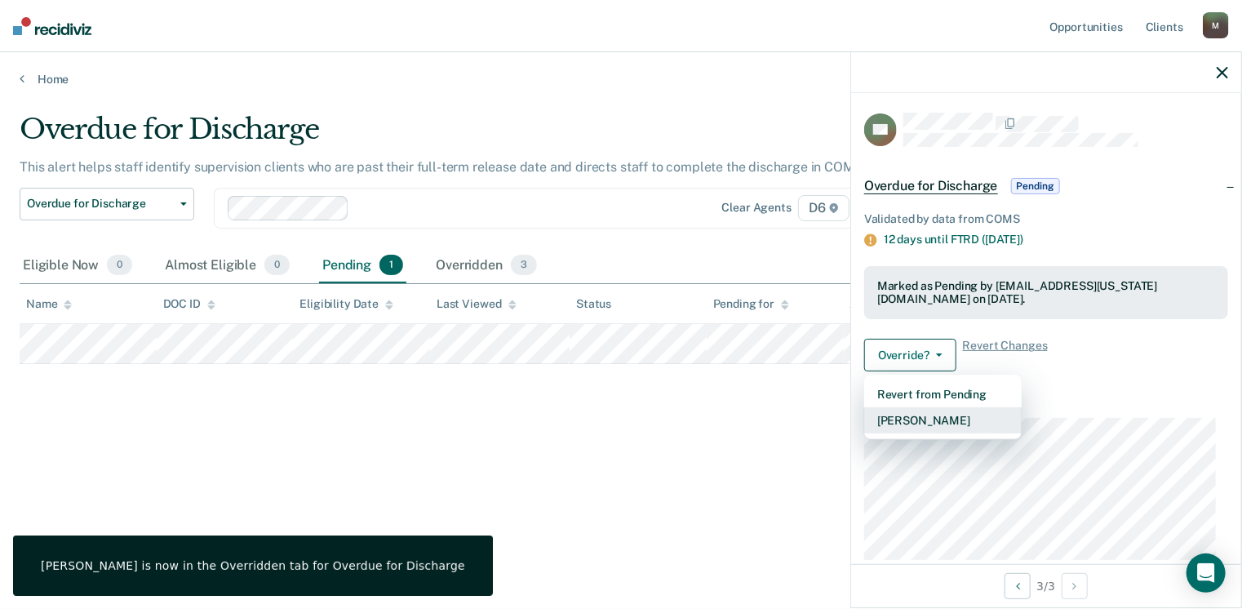
click at [914, 420] on button "[PERSON_NAME]" at bounding box center [942, 420] width 157 height 26
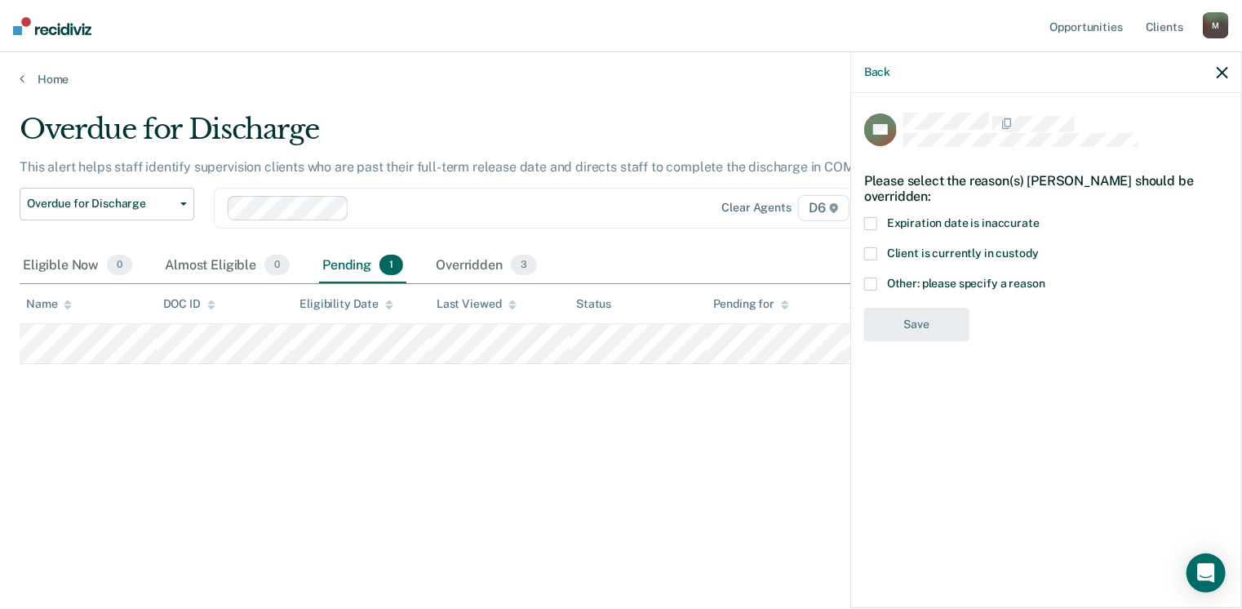
click at [876, 282] on span at bounding box center [870, 283] width 13 height 13
click at [1045, 277] on input "Other: please specify a reason" at bounding box center [1045, 277] width 0 height 0
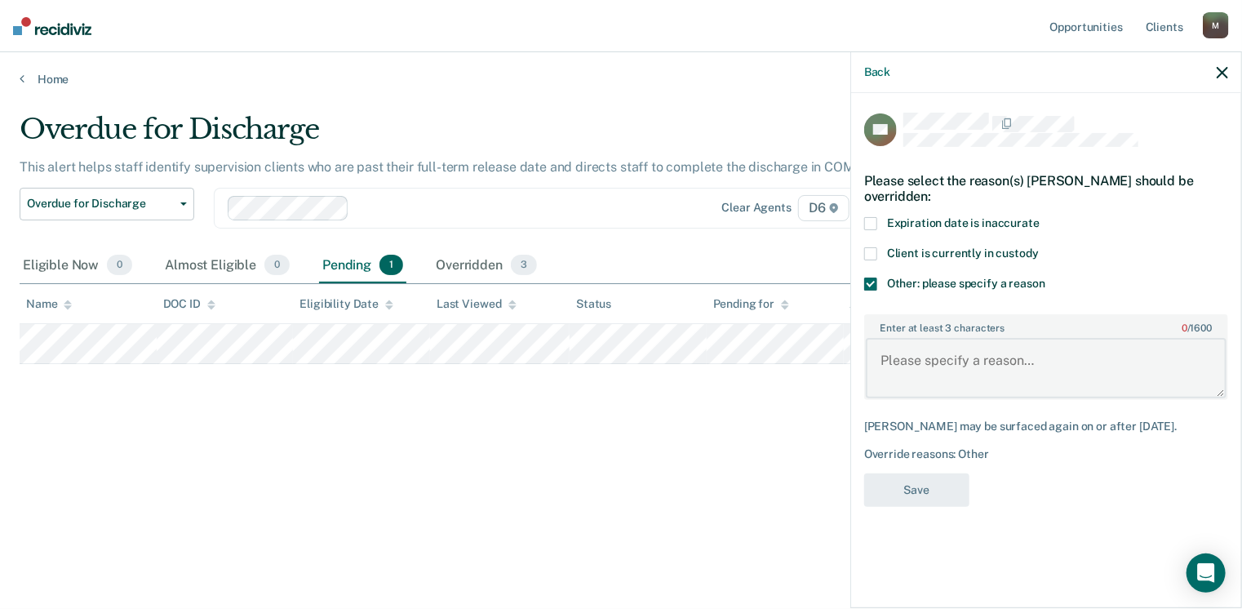
click at [924, 361] on textarea "Enter at least 3 characters 0 / 1600" at bounding box center [1046, 368] width 361 height 60
type textarea "discharging on 9-25-25"
click at [911, 479] on button "Save" at bounding box center [916, 489] width 105 height 33
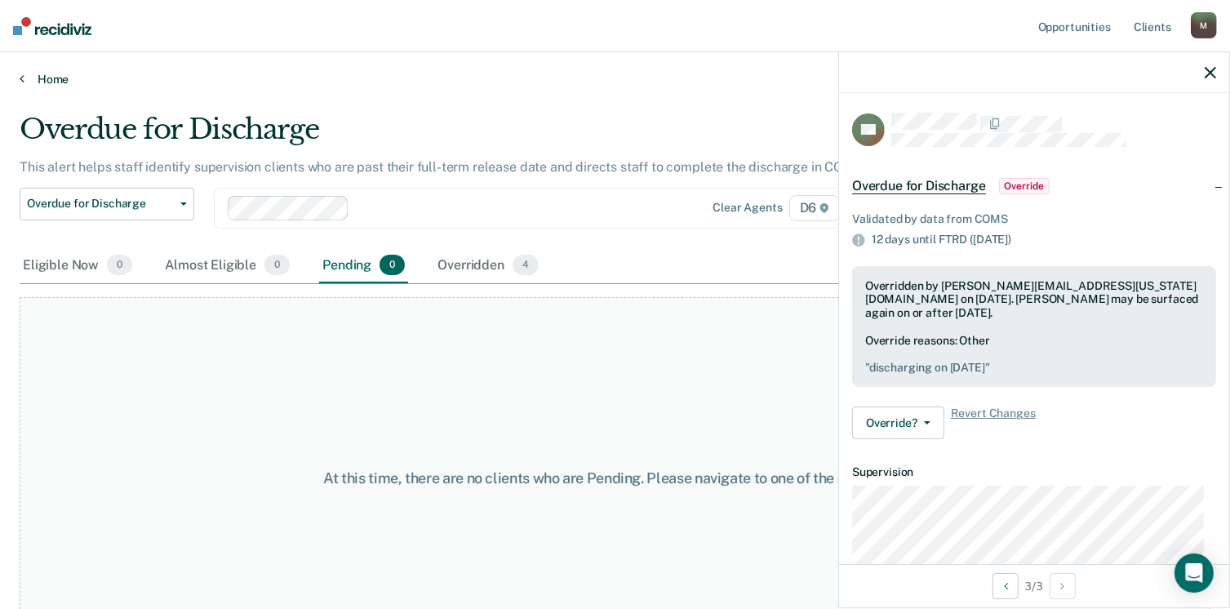
click at [59, 79] on link "Home" at bounding box center [615, 79] width 1190 height 15
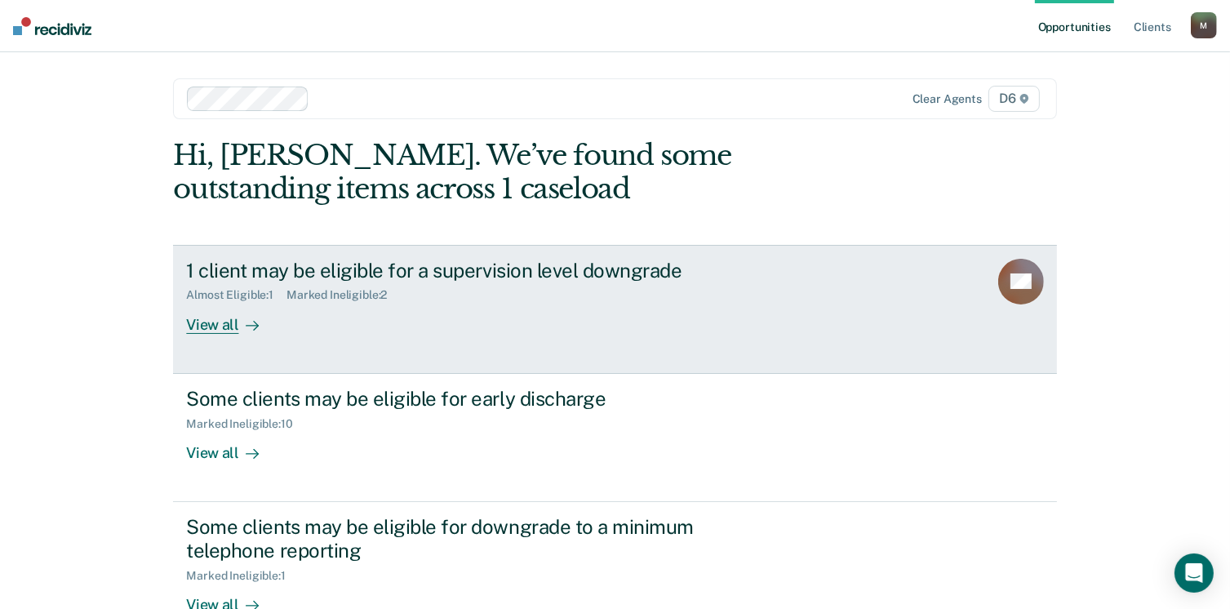
click at [225, 295] on div "Almost Eligible : 1" at bounding box center [236, 295] width 100 height 14
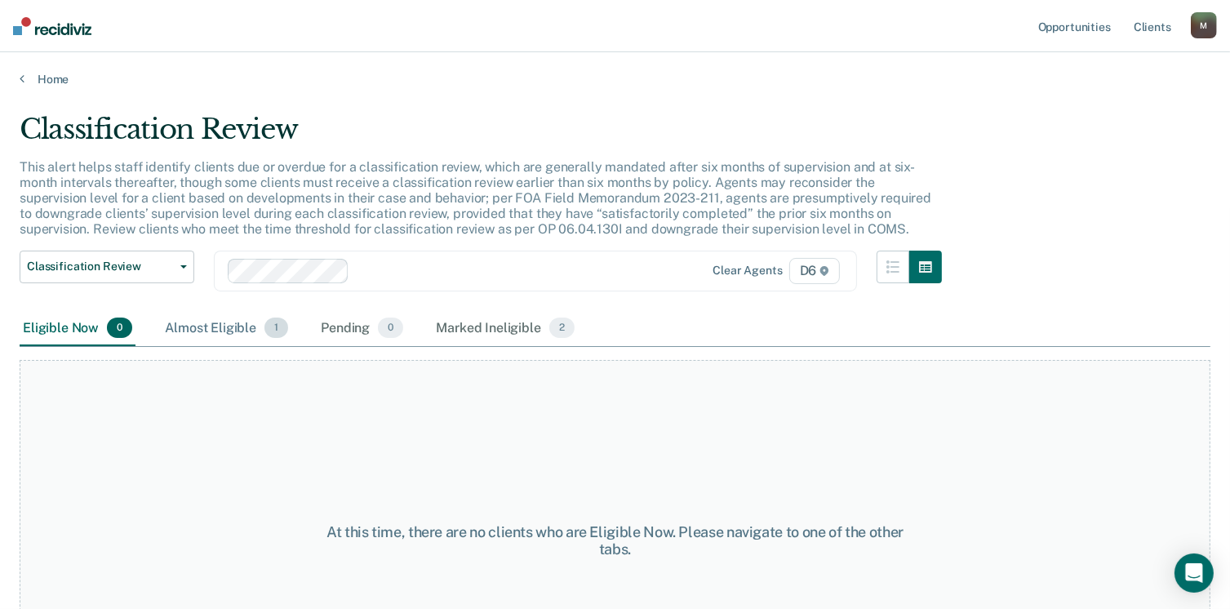
click at [222, 330] on div "Almost Eligible 1" at bounding box center [227, 329] width 130 height 36
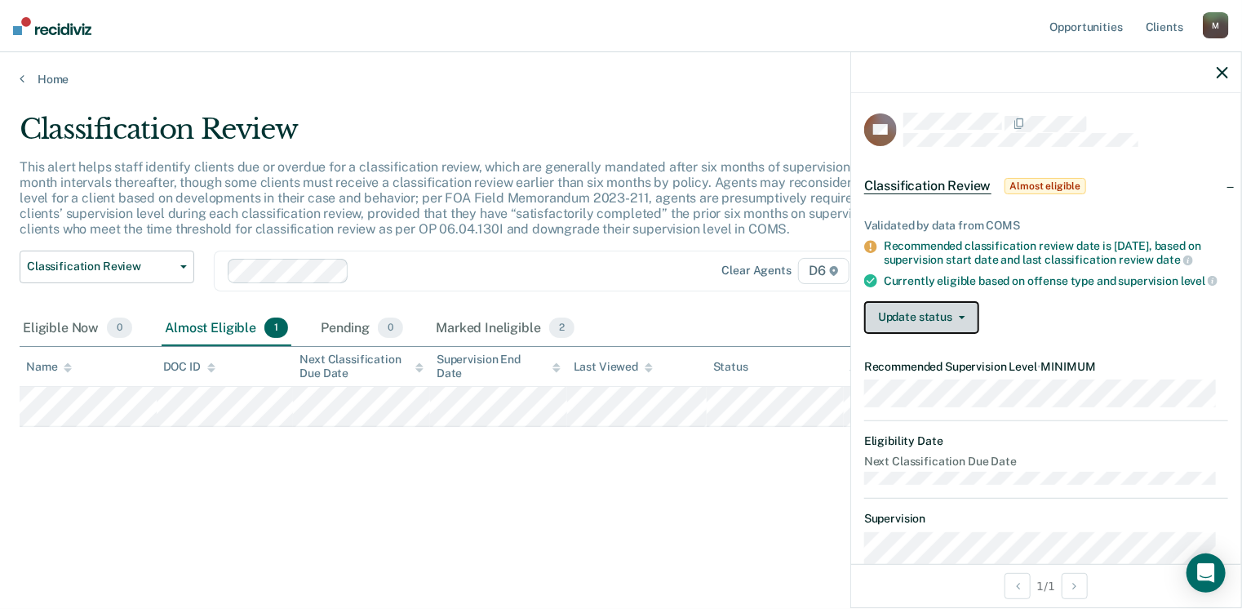
click at [965, 327] on button "Update status" at bounding box center [921, 317] width 115 height 33
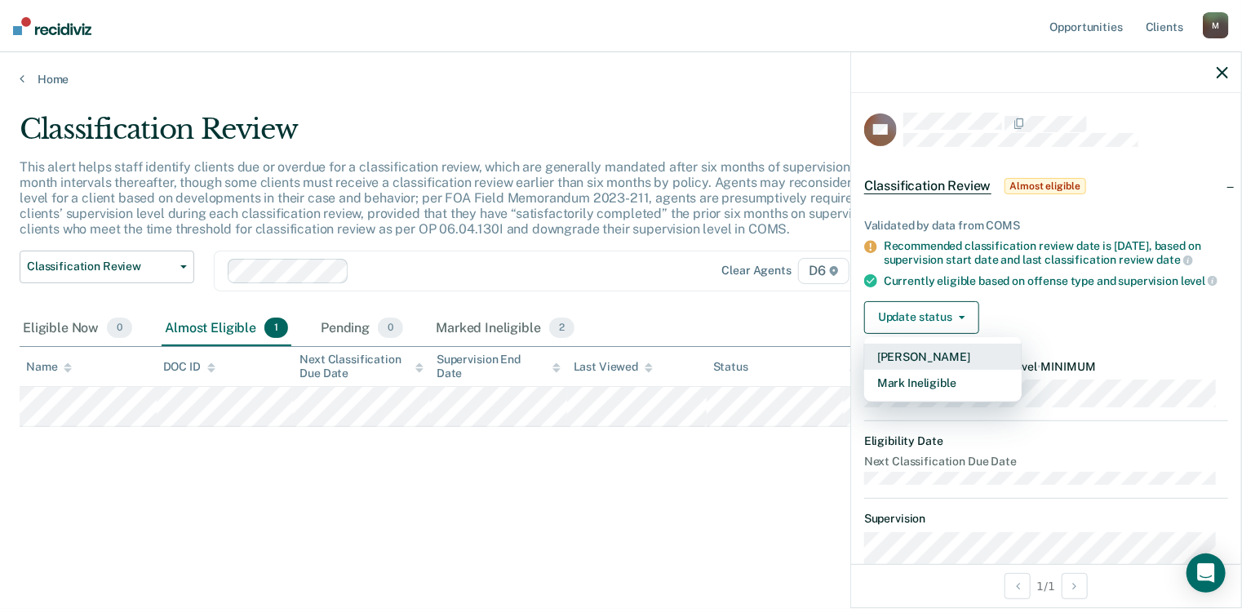
click at [943, 366] on button "[PERSON_NAME]" at bounding box center [942, 357] width 157 height 26
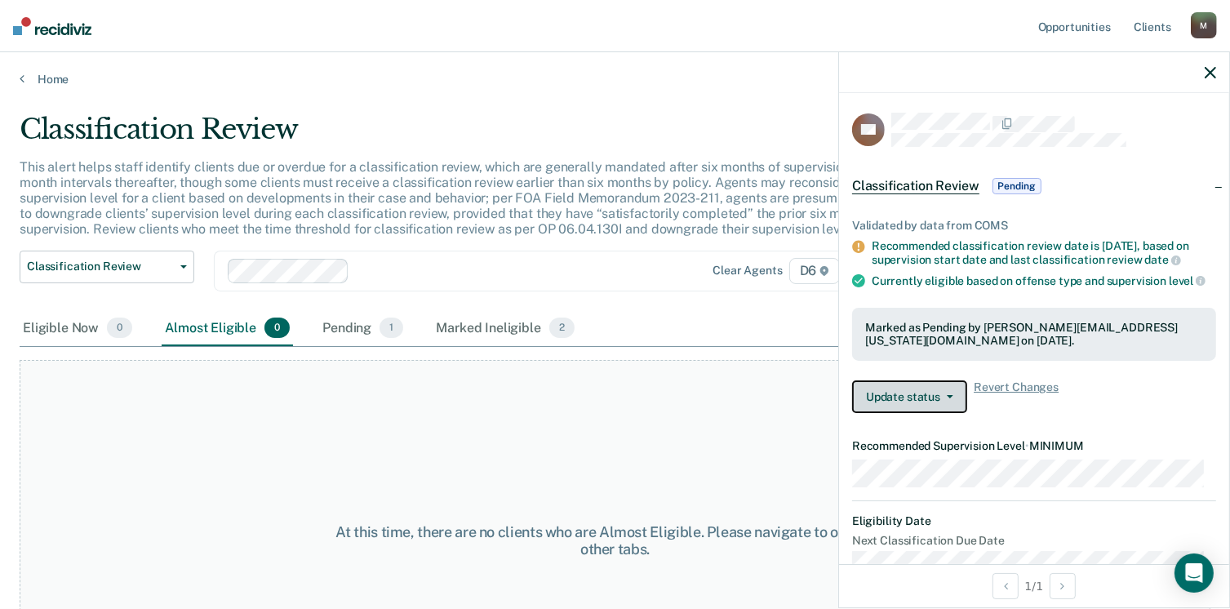
click at [938, 406] on button "Update status" at bounding box center [909, 396] width 115 height 33
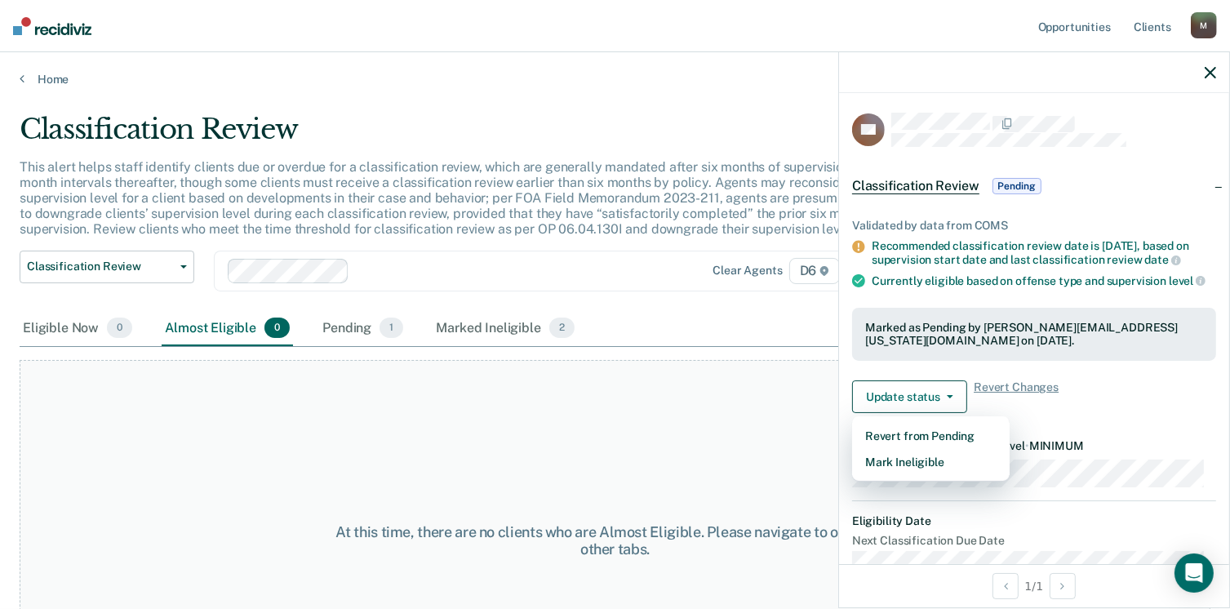
click at [1080, 410] on div "Update status Revert from Pending Mark Ineligible Revert Changes" at bounding box center [1034, 396] width 364 height 33
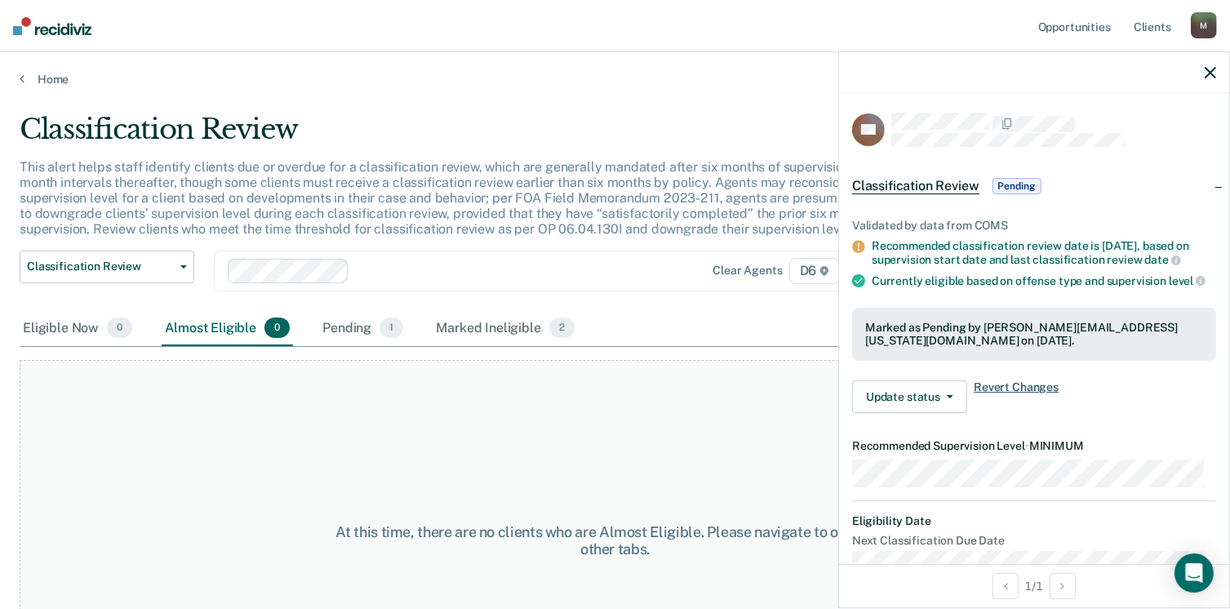
click at [1031, 397] on span "Revert Changes" at bounding box center [1015, 396] width 85 height 33
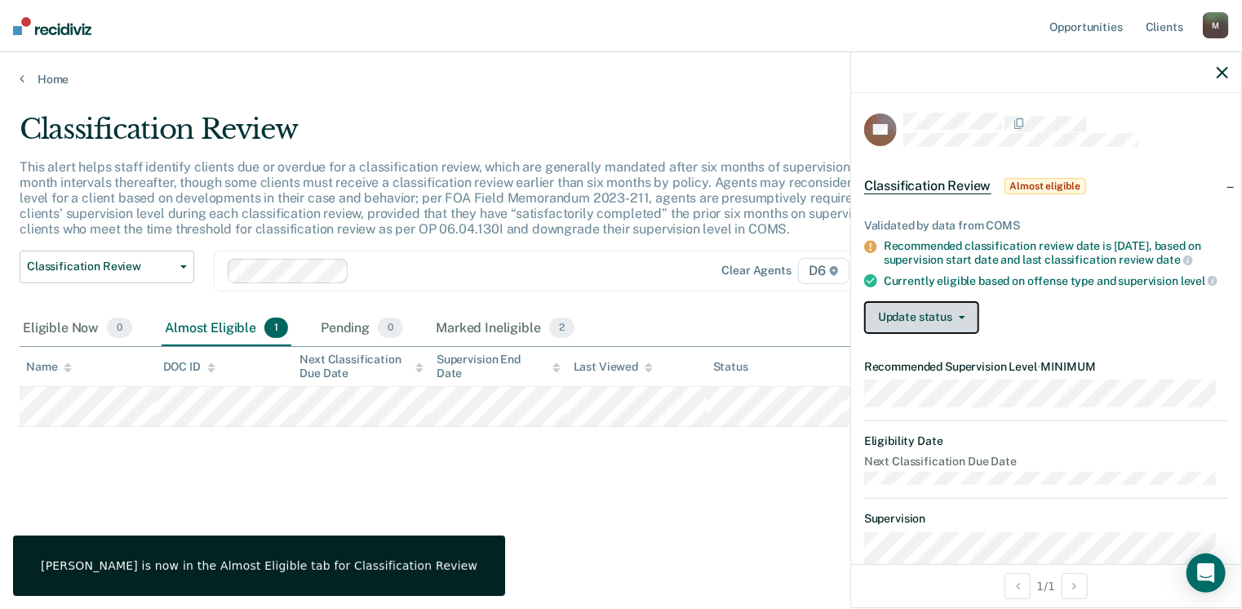
click at [959, 319] on icon "button" at bounding box center [962, 317] width 7 height 3
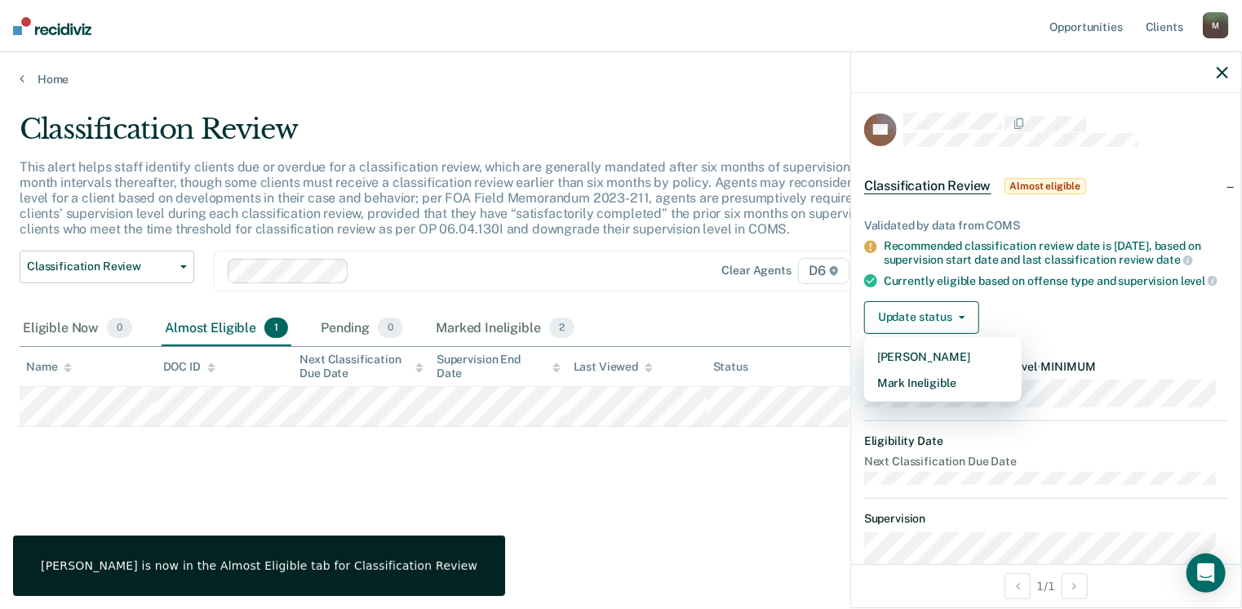
click at [1026, 324] on div "Update status Mark Pending Mark Ineligible" at bounding box center [1046, 317] width 364 height 33
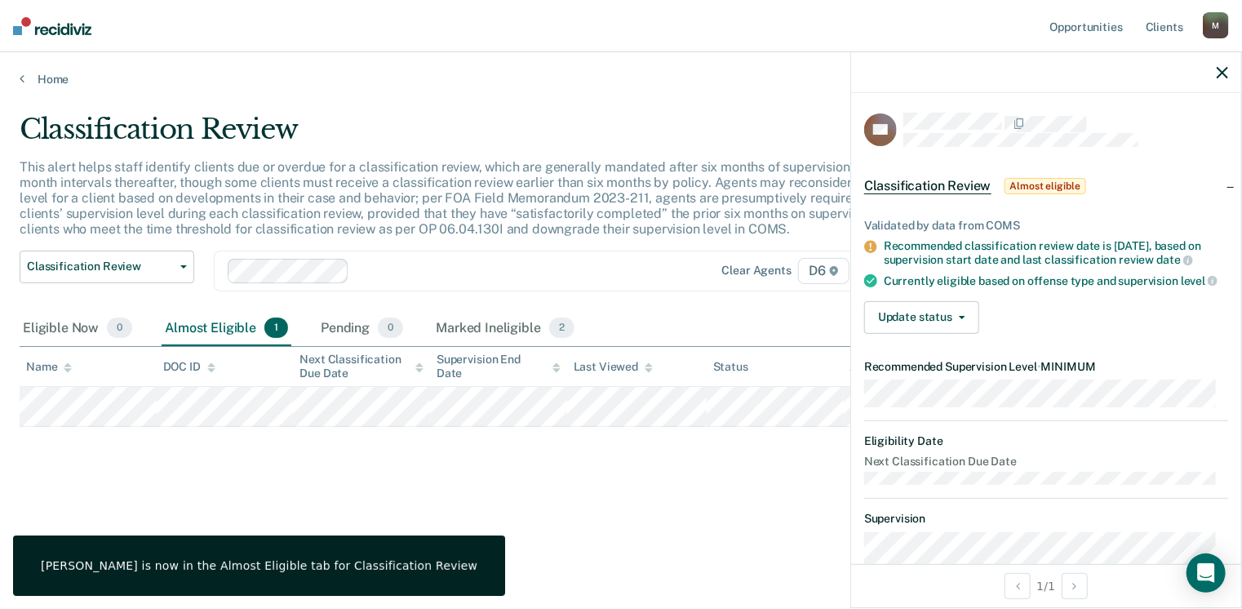
click at [1025, 190] on span "Almost eligible" at bounding box center [1045, 186] width 82 height 16
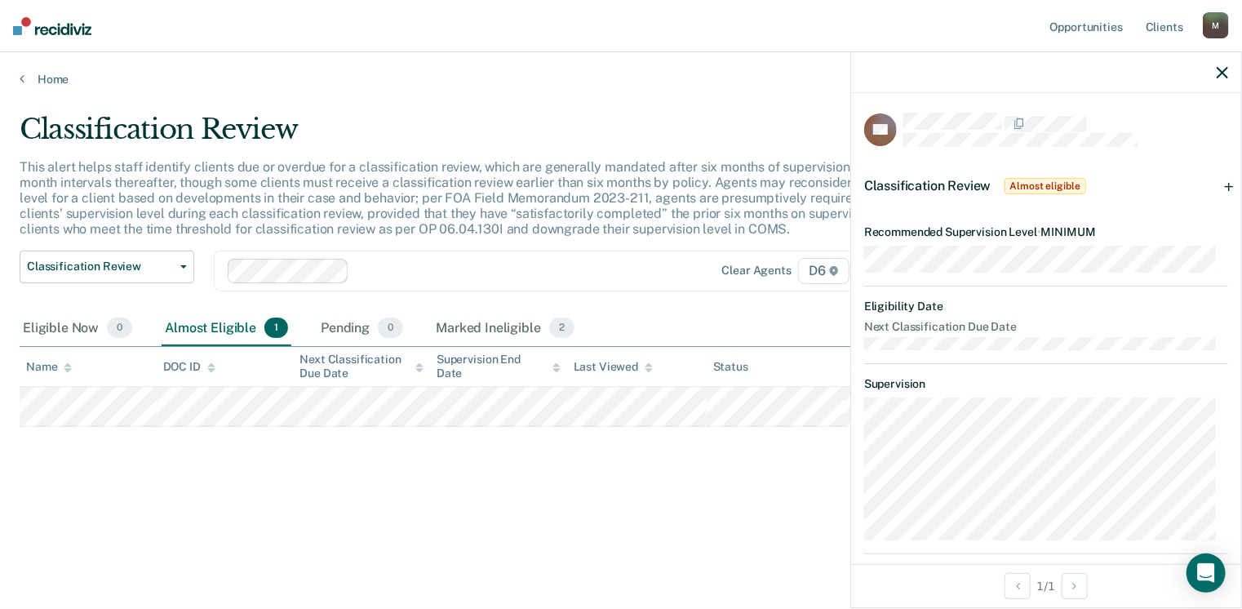
click at [32, 63] on div "Home" at bounding box center [621, 69] width 1242 height 34
click at [29, 79] on link "Home" at bounding box center [621, 79] width 1203 height 15
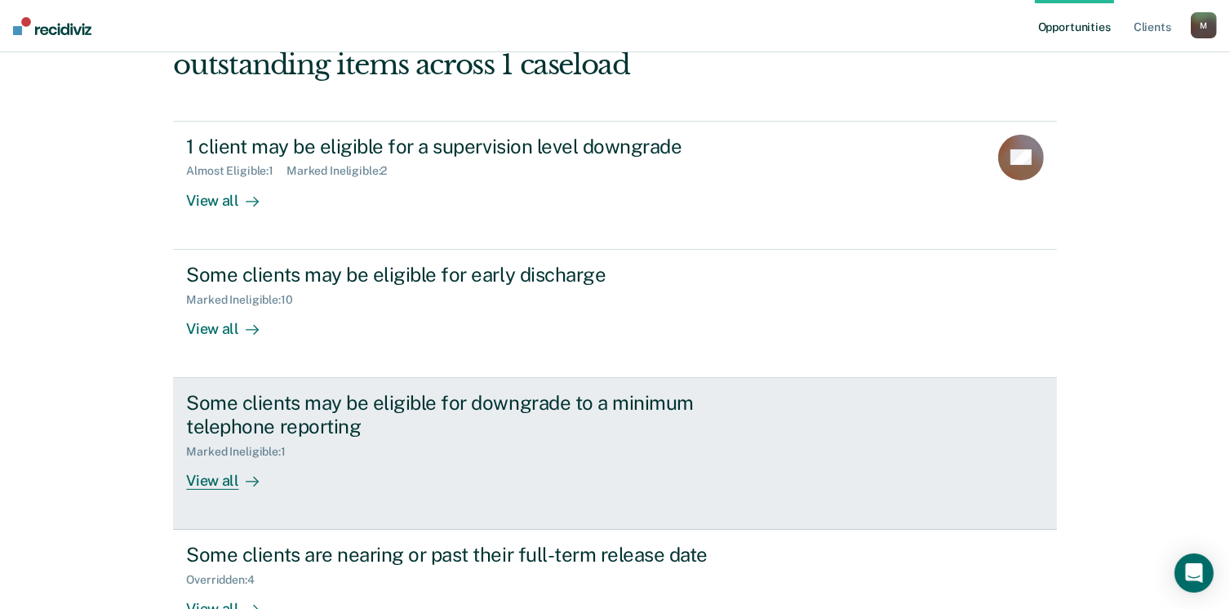
scroll to position [73, 0]
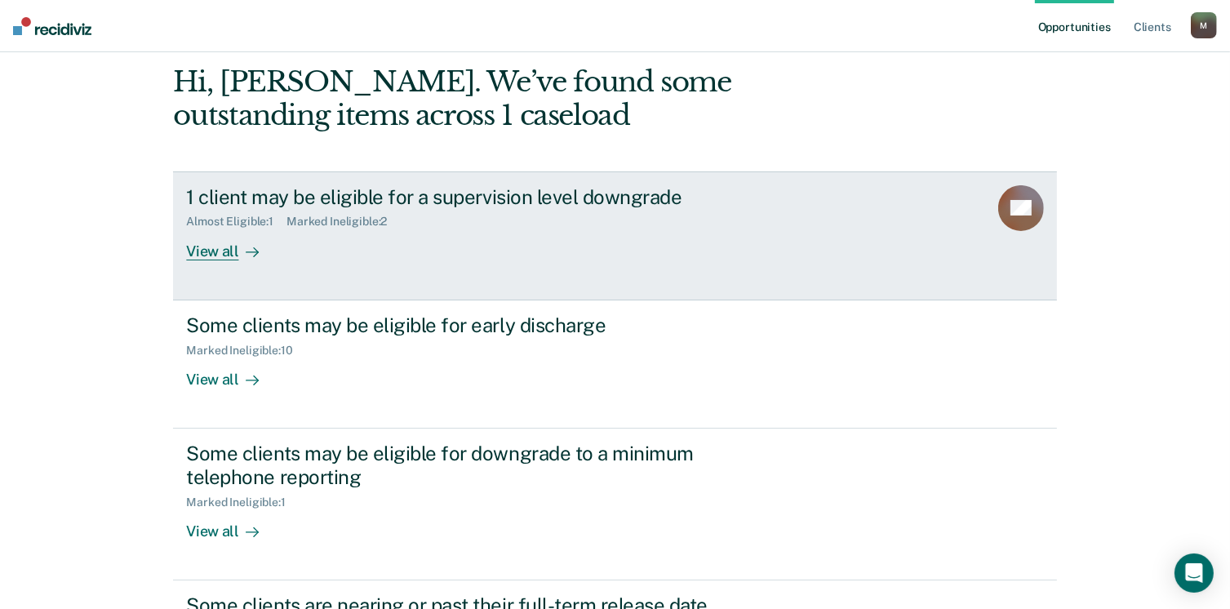
click at [217, 250] on div "View all" at bounding box center [231, 244] width 91 height 32
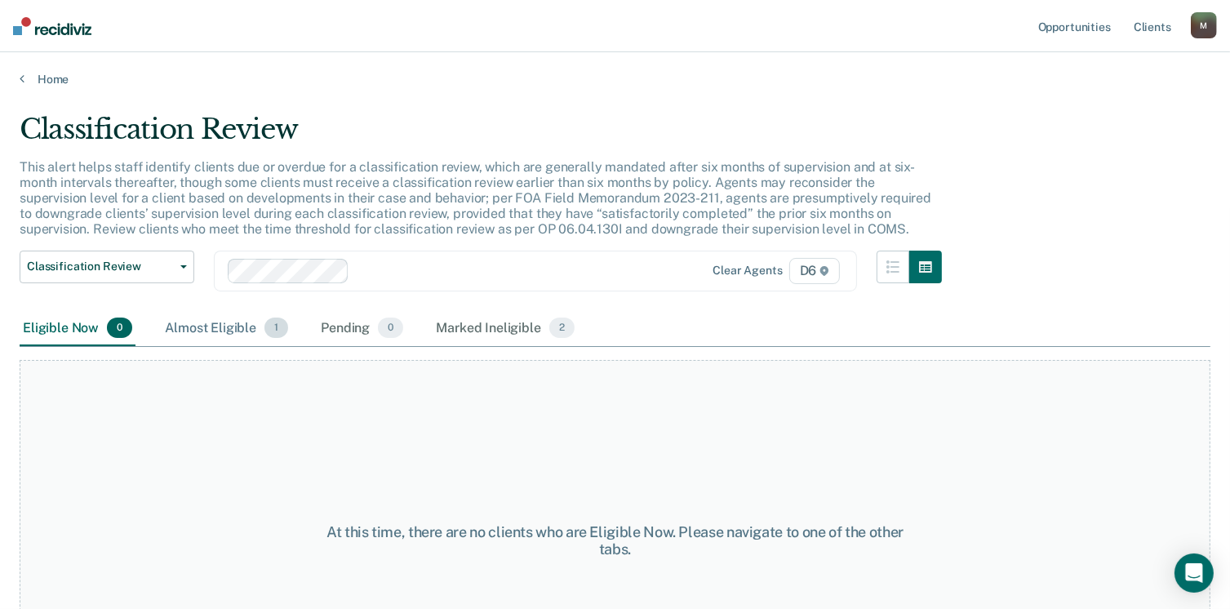
click at [276, 333] on span "1" at bounding box center [276, 327] width 24 height 21
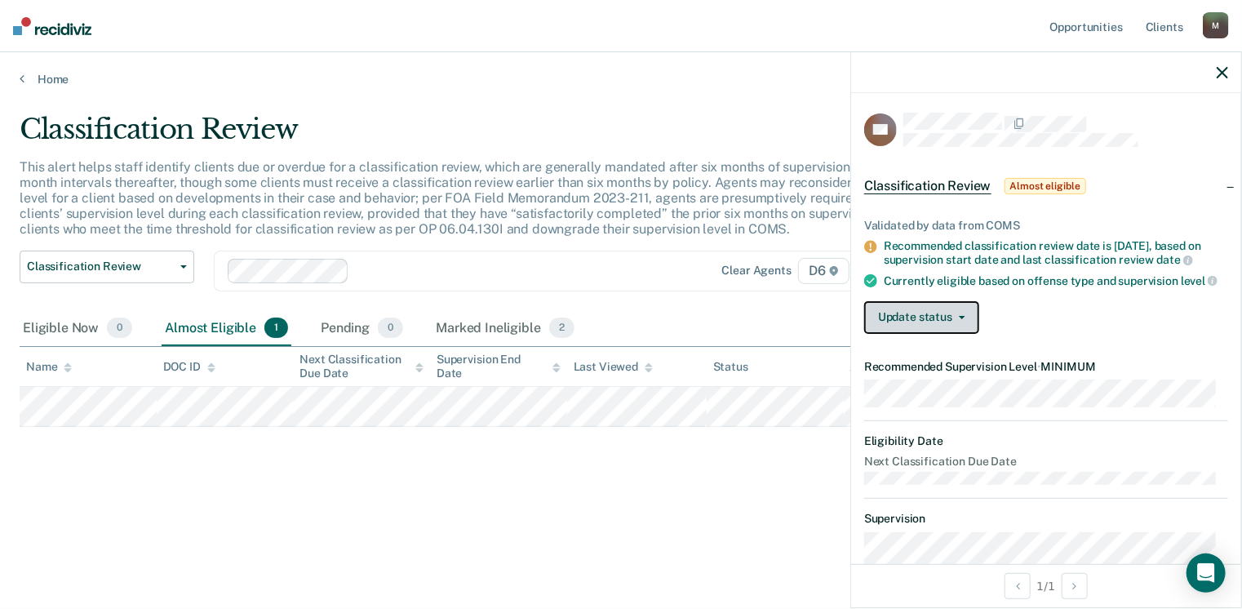
click at [966, 324] on button "Update status" at bounding box center [921, 317] width 115 height 33
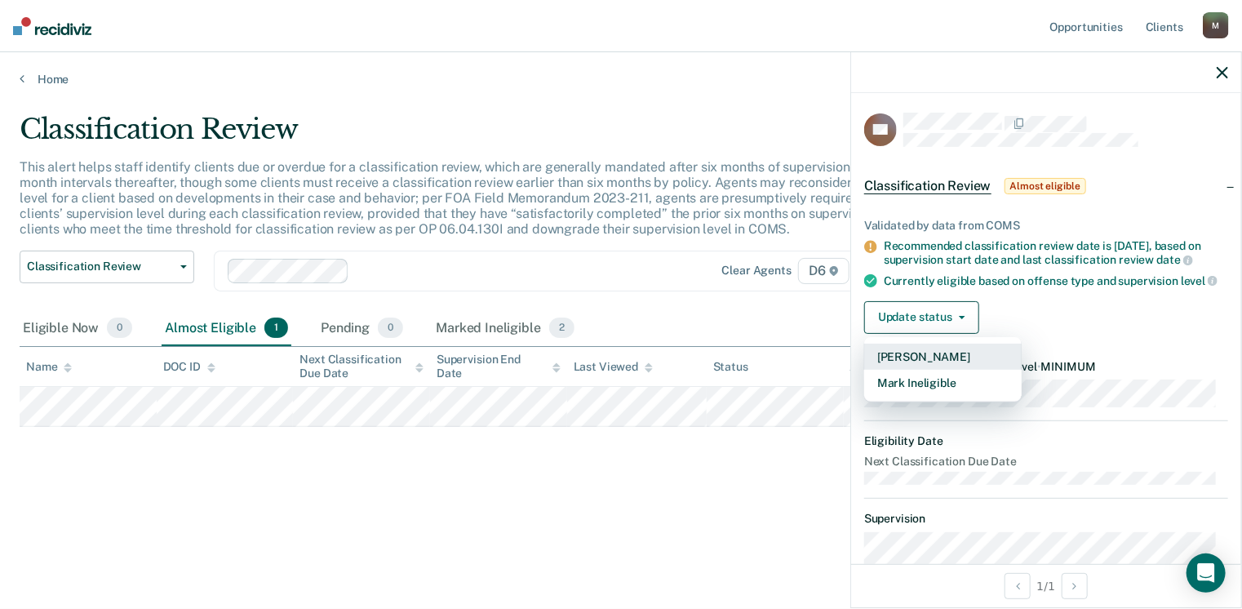
click at [909, 365] on button "[PERSON_NAME]" at bounding box center [942, 357] width 157 height 26
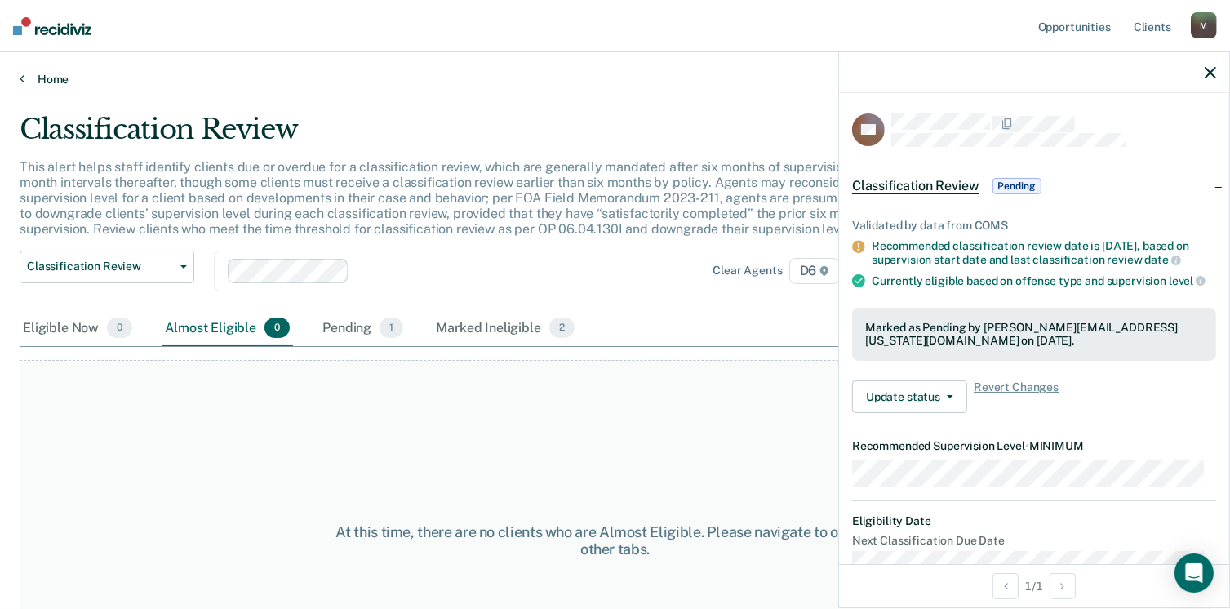
click at [27, 76] on link "Home" at bounding box center [615, 79] width 1190 height 15
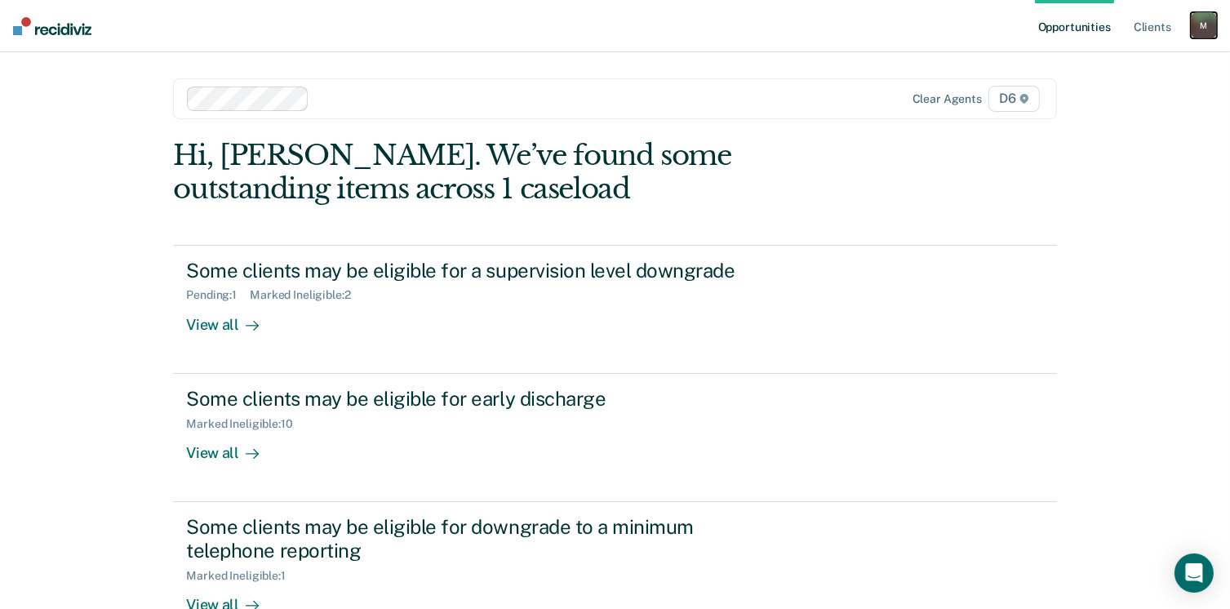
click at [1199, 20] on div "M" at bounding box center [1203, 25] width 26 height 26
click at [1087, 107] on link "Log Out" at bounding box center [1137, 107] width 131 height 14
